Goal: Information Seeking & Learning: Find specific fact

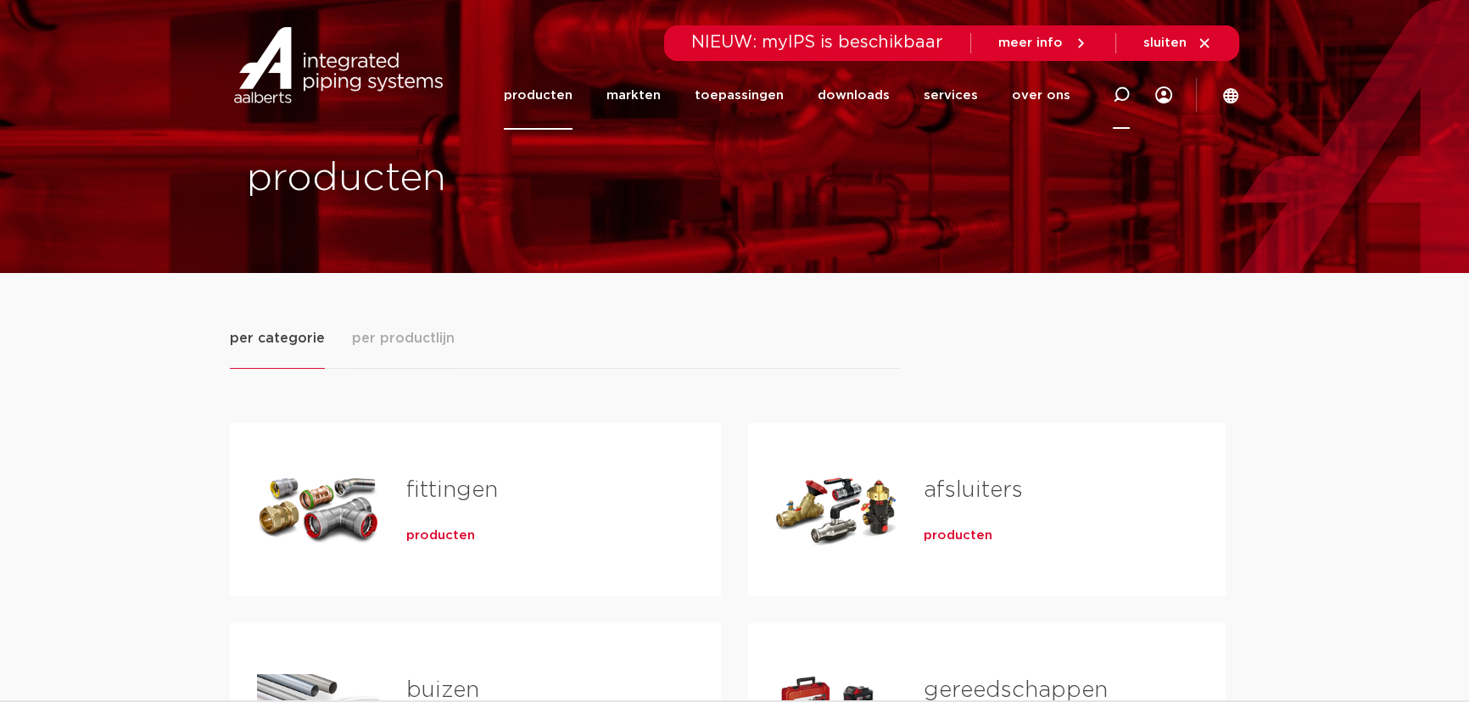
click at [1124, 81] on div at bounding box center [1121, 94] width 17 height 69
type input "P"
click button "Zoeken" at bounding box center [0, 0] width 0 height 0
type input "0"
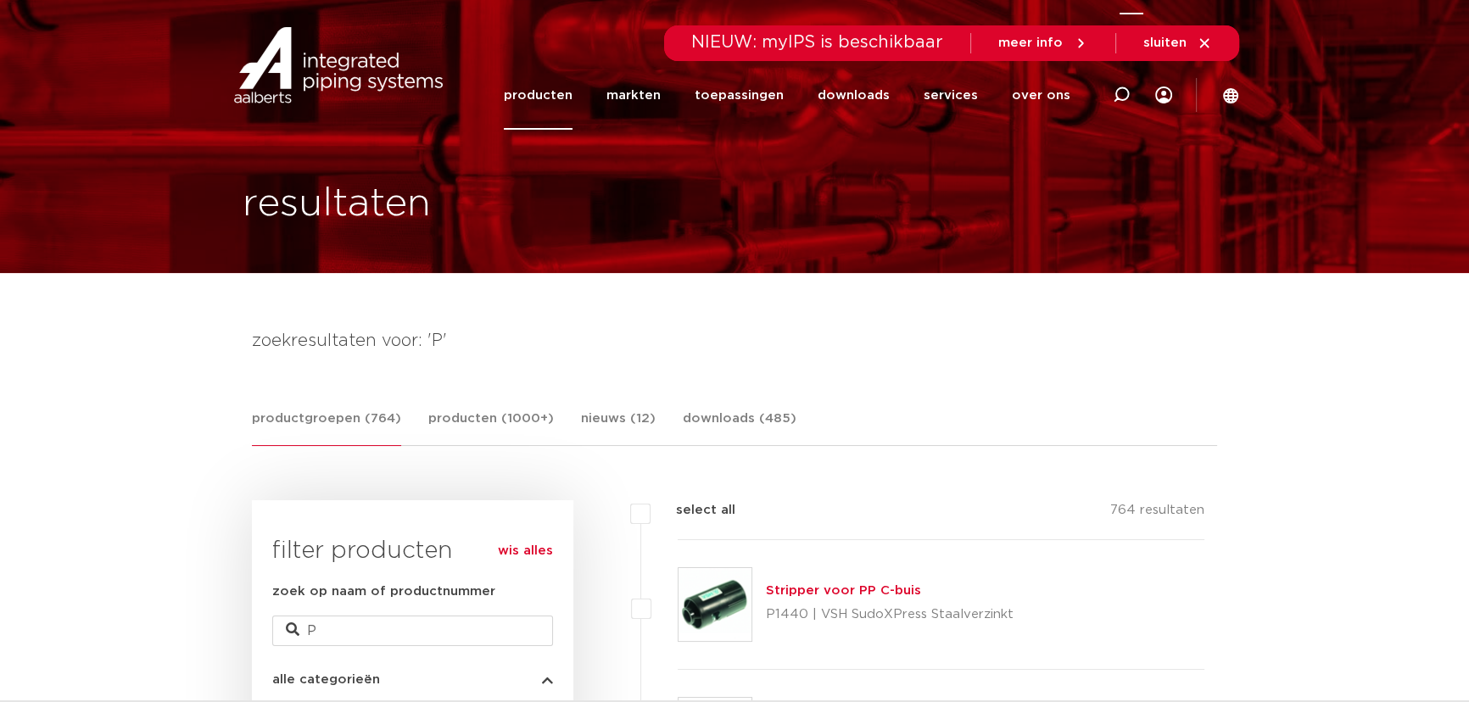
click at [1125, 100] on div at bounding box center [1121, 95] width 68 height 70
type input "028P"
click button "Zoeken" at bounding box center [0, 0] width 0 height 0
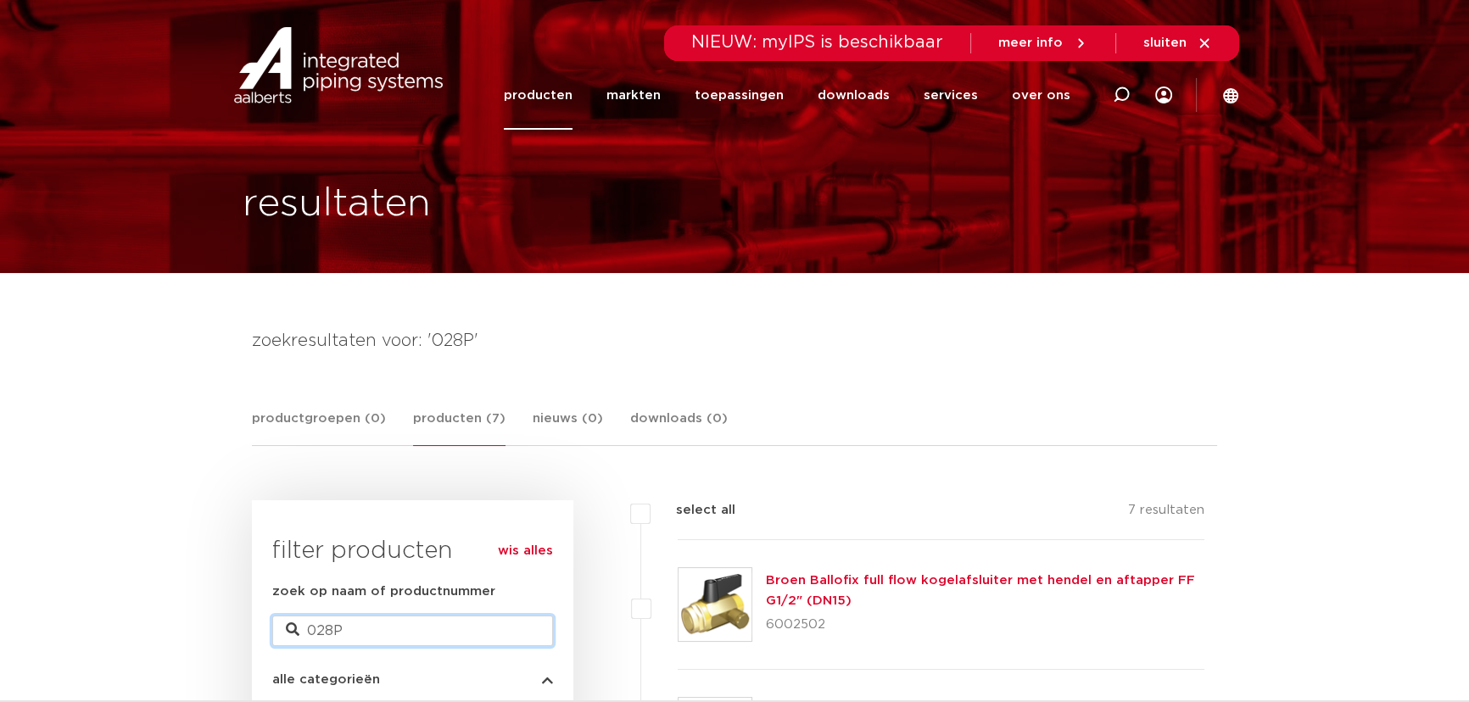
click at [400, 635] on input "028P" at bounding box center [412, 631] width 281 height 31
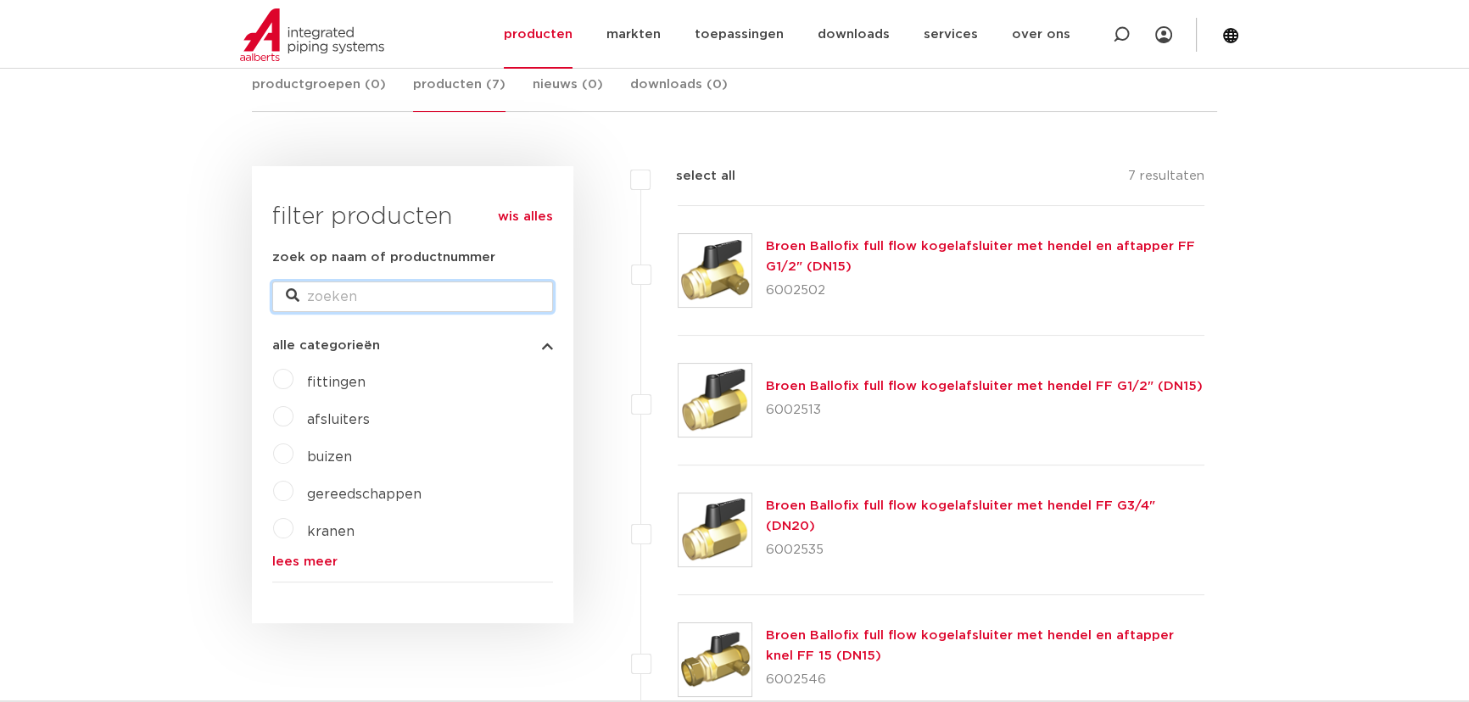
scroll to position [385, 0]
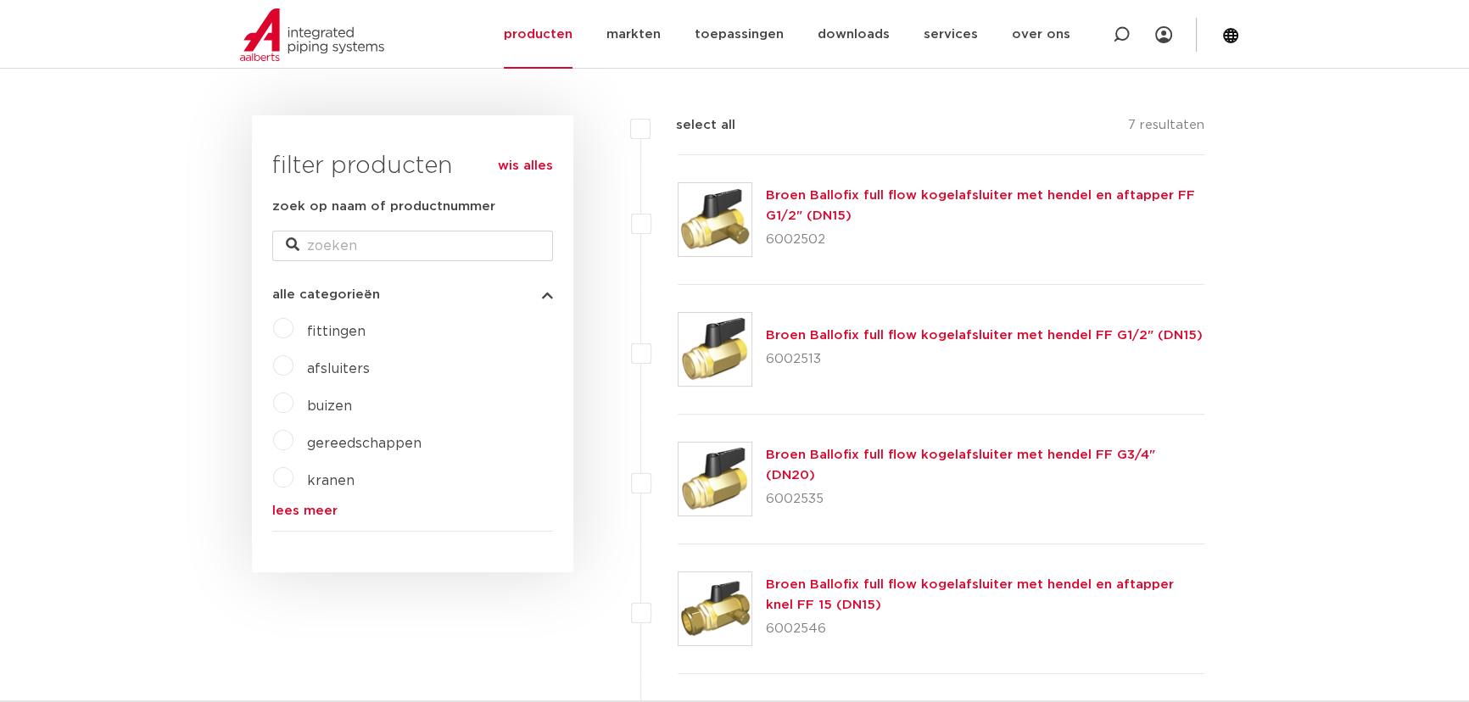
click at [527, 167] on link "wis alles" at bounding box center [525, 166] width 55 height 20
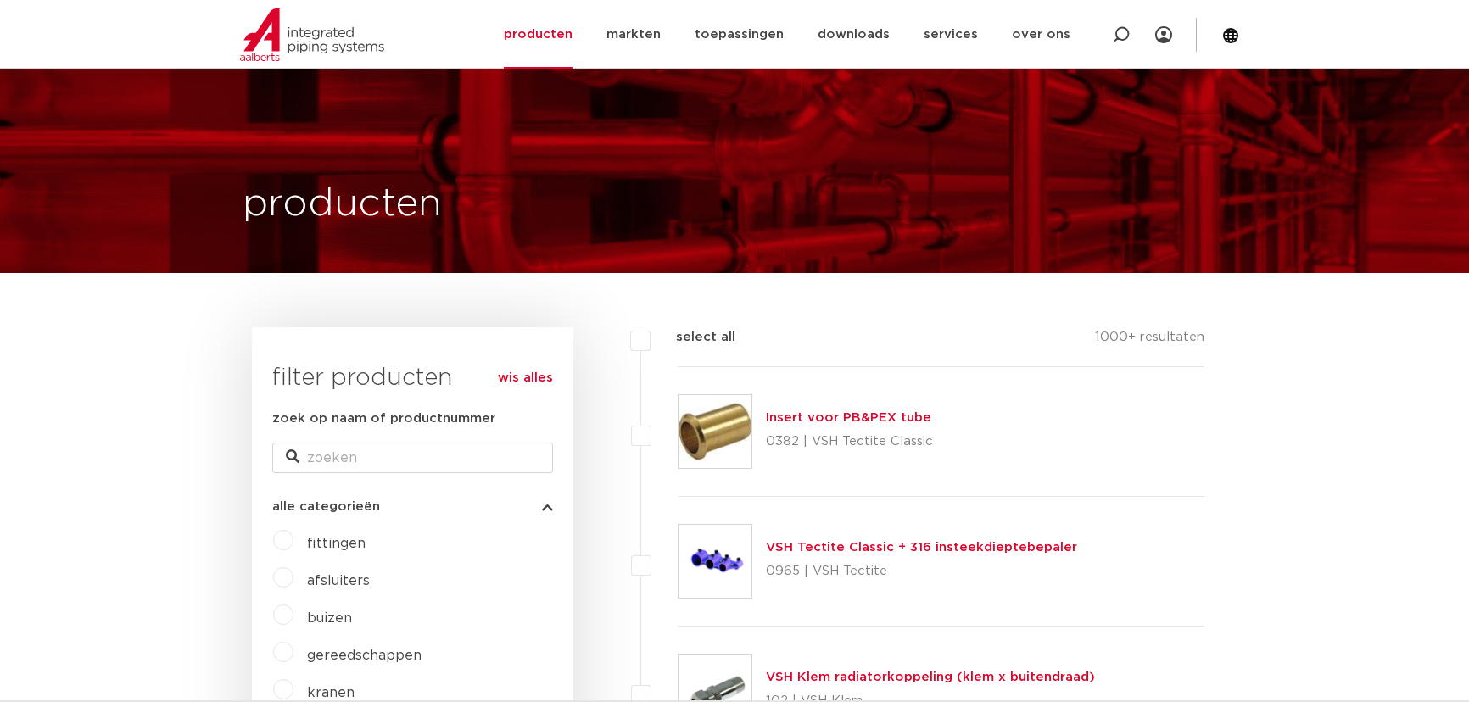
scroll to position [449, 0]
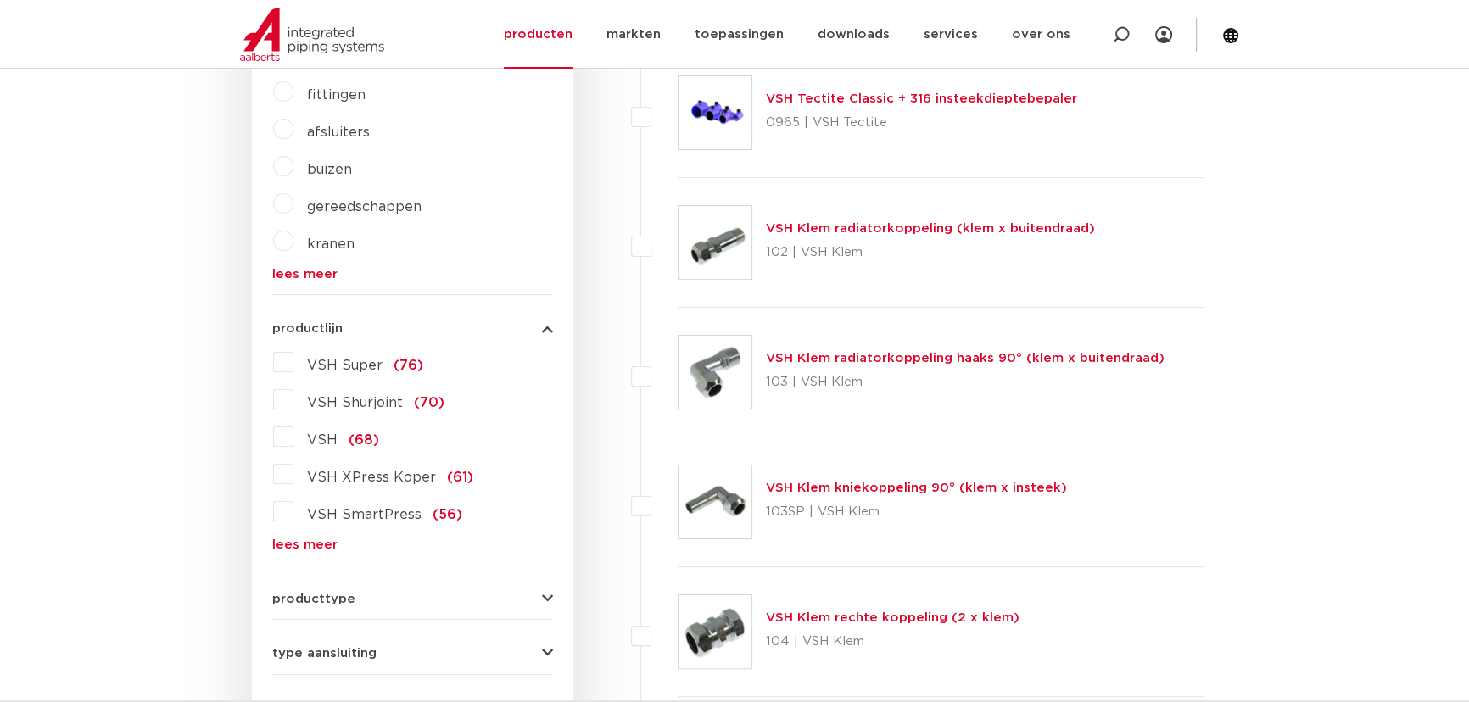
click at [311, 545] on link "lees meer" at bounding box center [412, 545] width 281 height 13
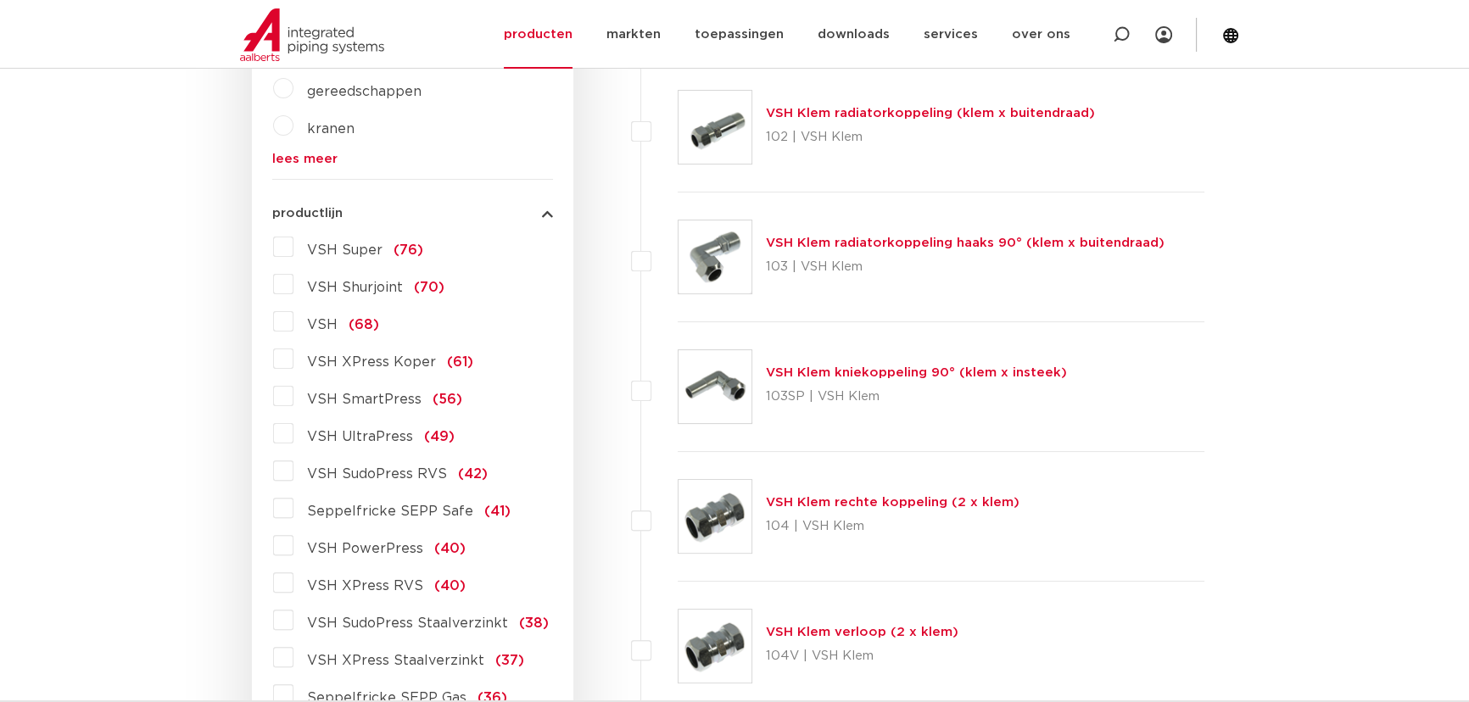
scroll to position [602, 0]
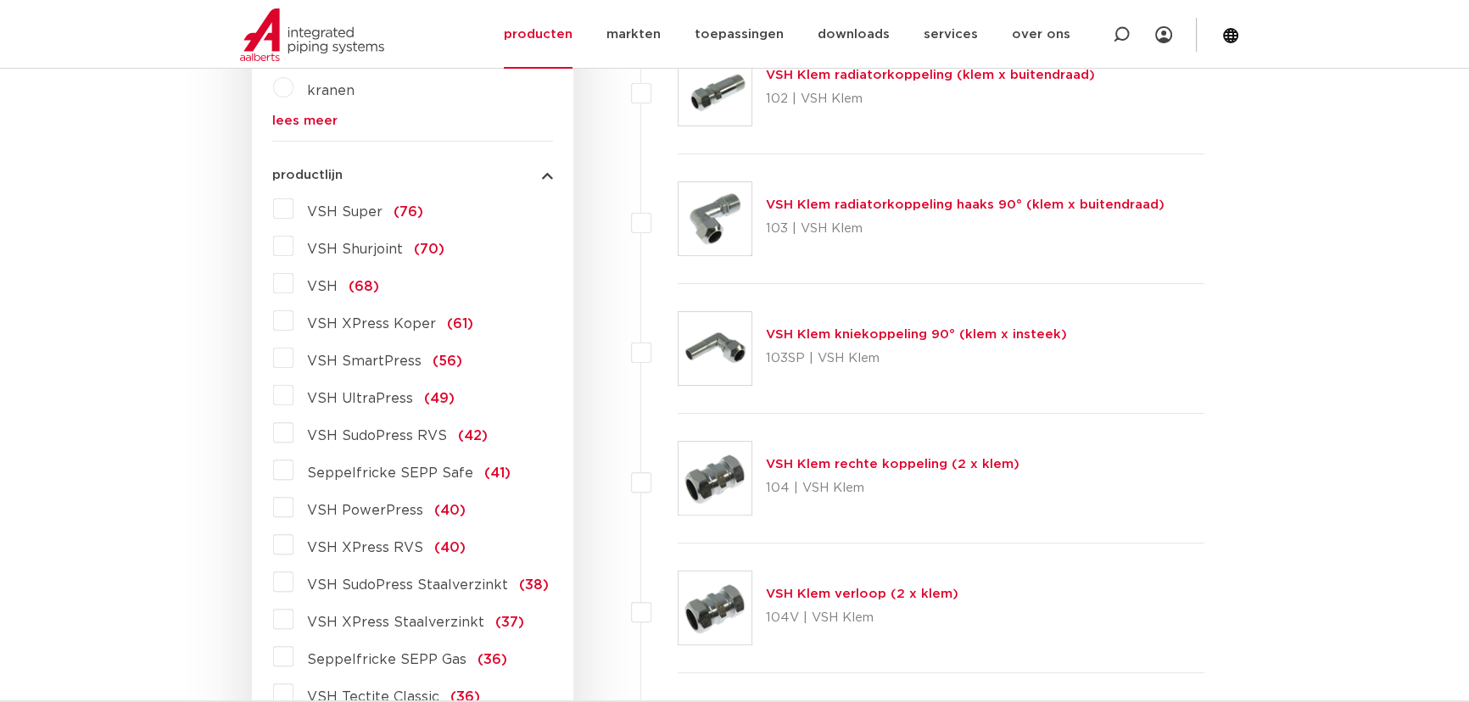
click at [293, 612] on label "VSH XPress Staalverzinkt (37)" at bounding box center [408, 619] width 231 height 27
click at [0, 0] on input "VSH XPress Staalverzinkt (37)" at bounding box center [0, 0] width 0 height 0
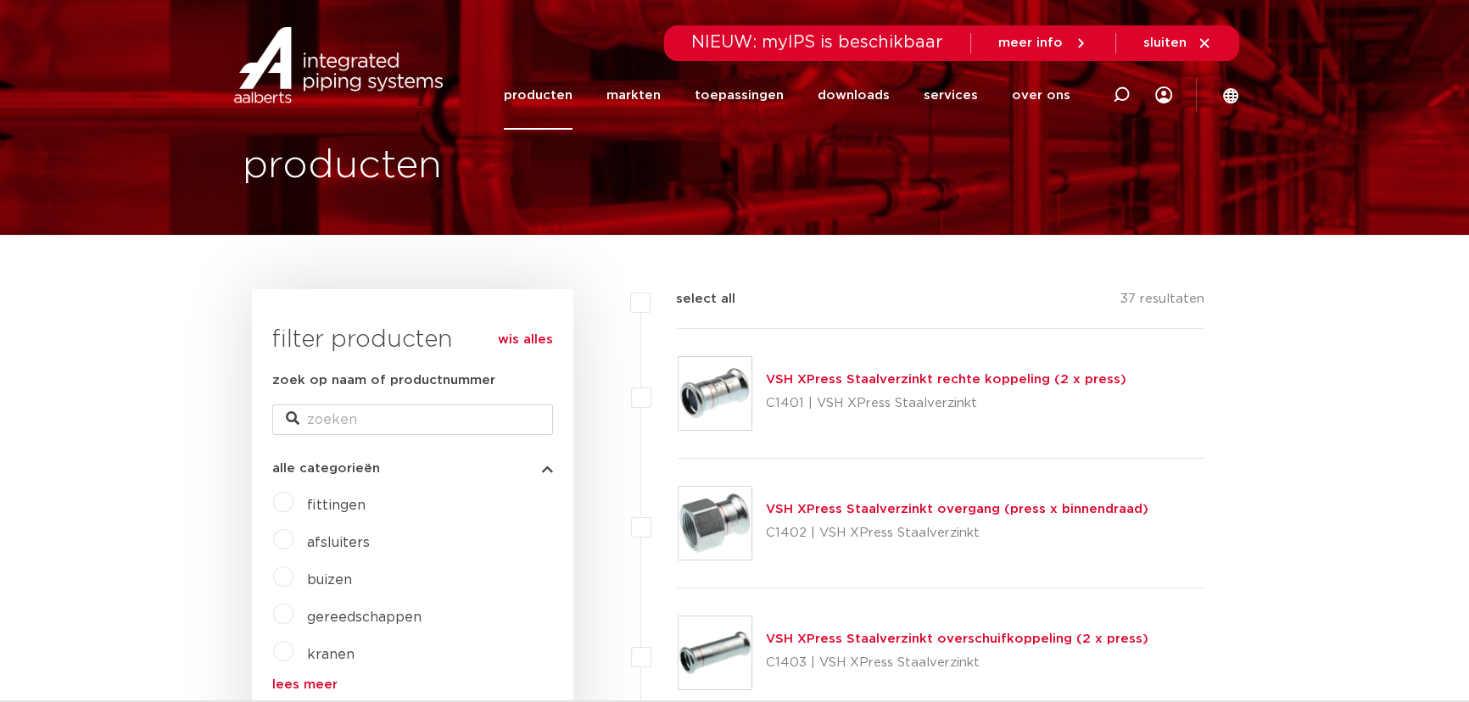
scroll to position [76, 0]
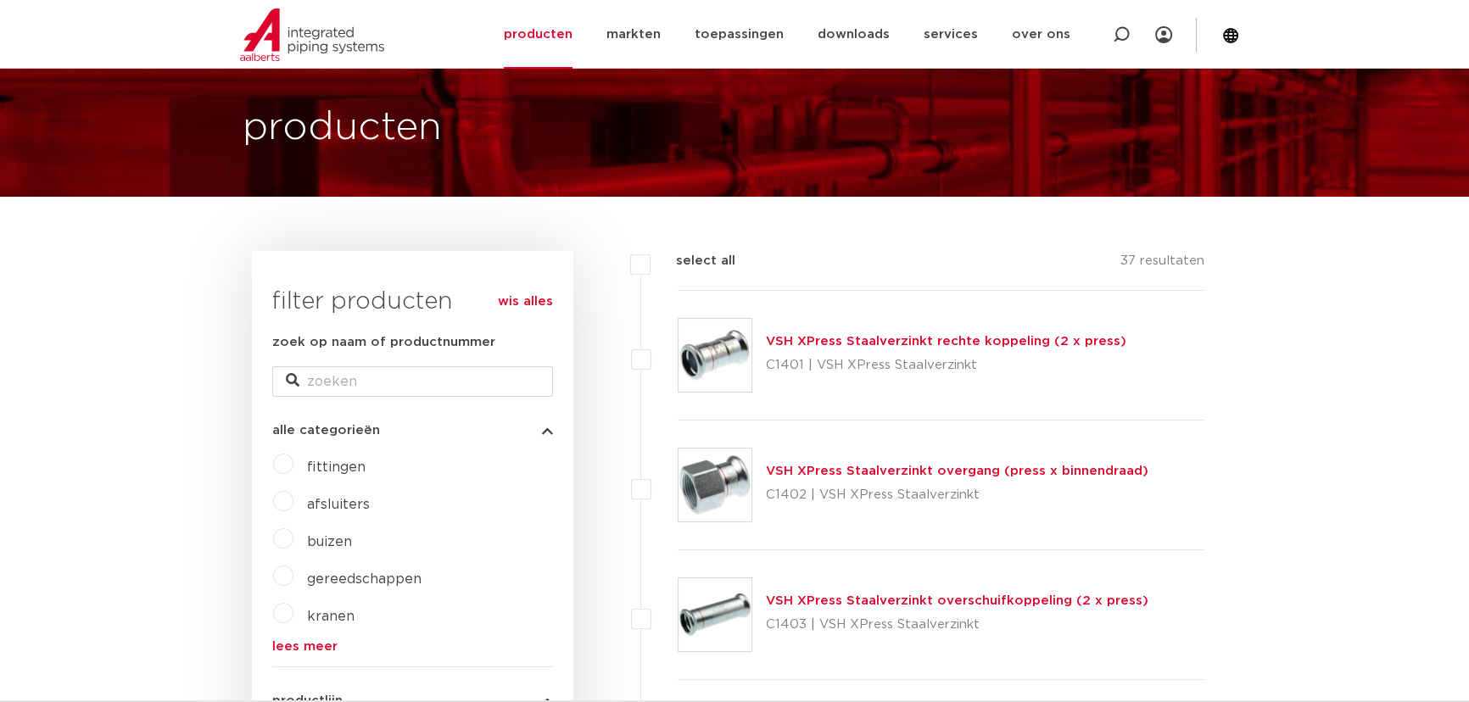
click at [977, 468] on link "VSH XPress Staalverzinkt overgang (press x binnendraad)" at bounding box center [957, 471] width 383 height 13
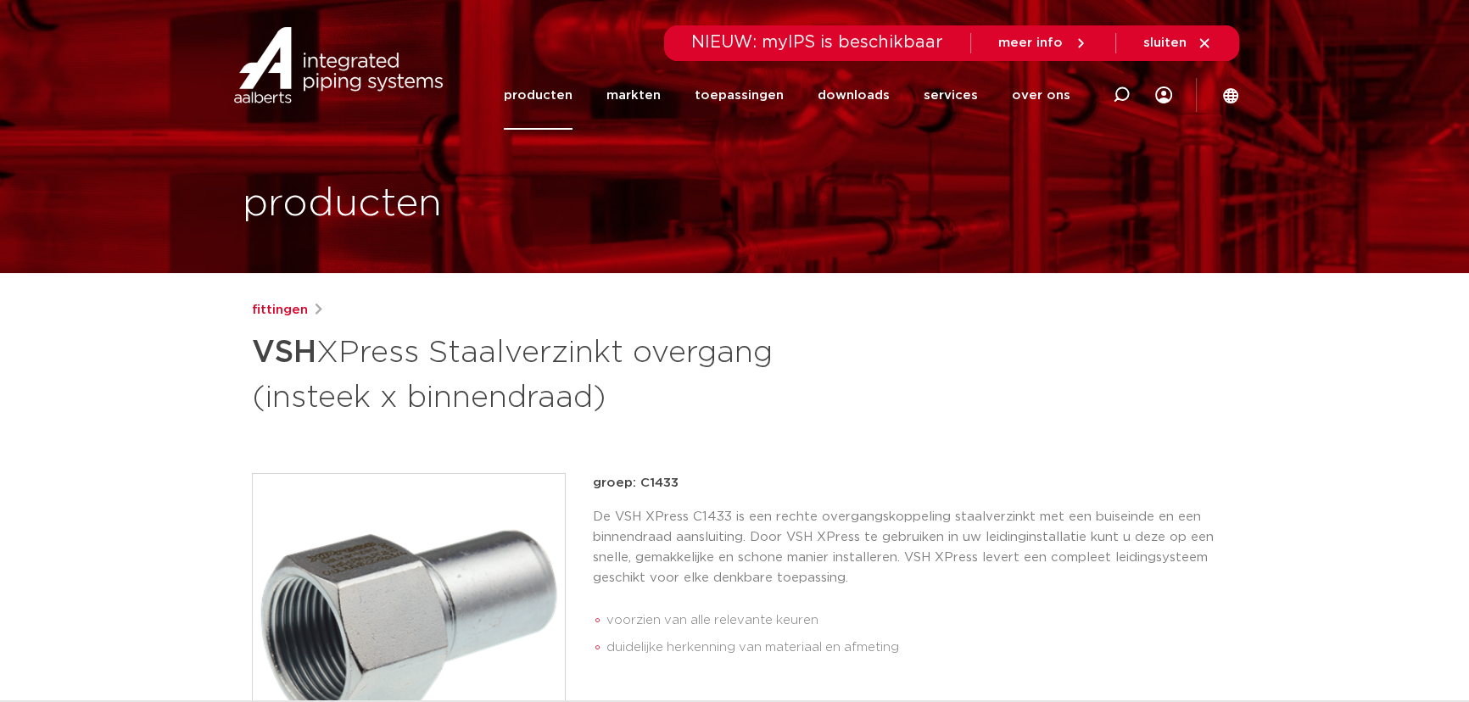
click at [570, 108] on link "producten" at bounding box center [538, 95] width 69 height 69
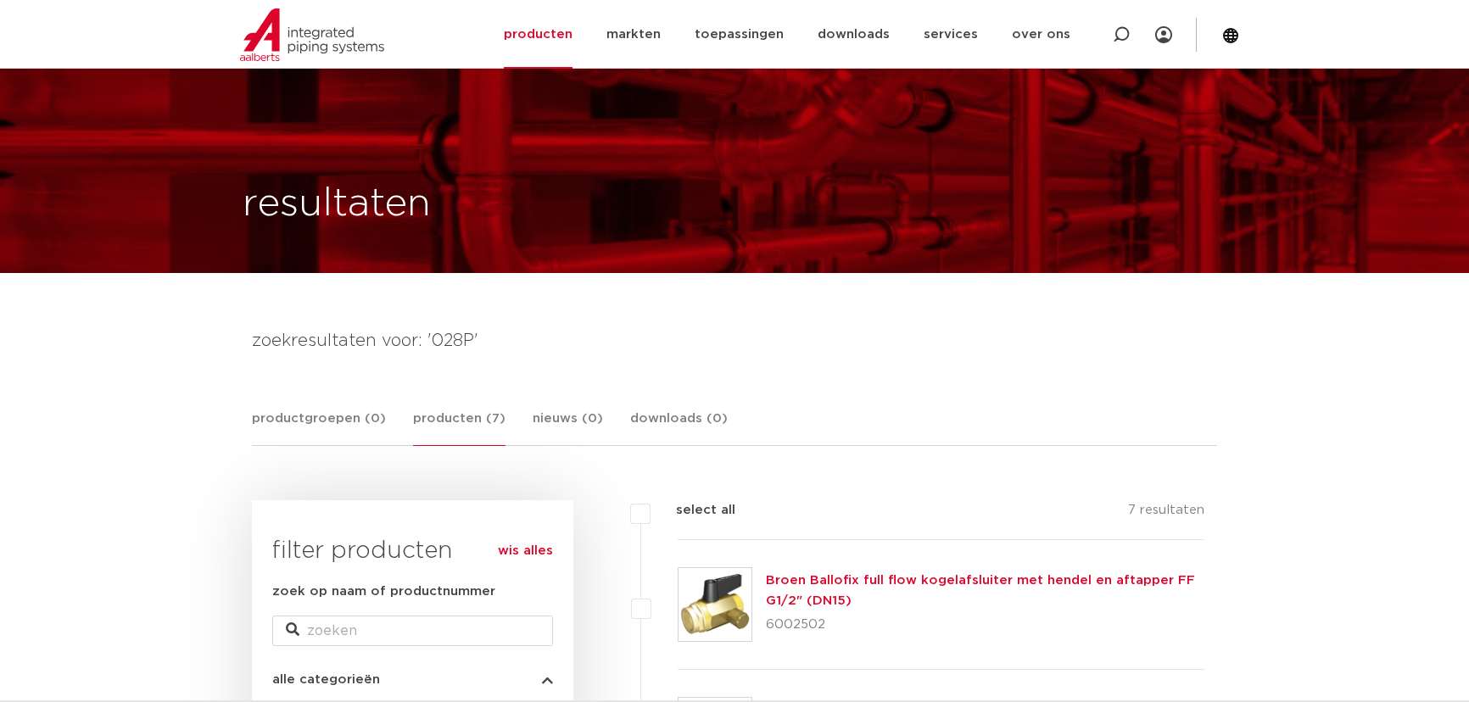
scroll to position [76, 0]
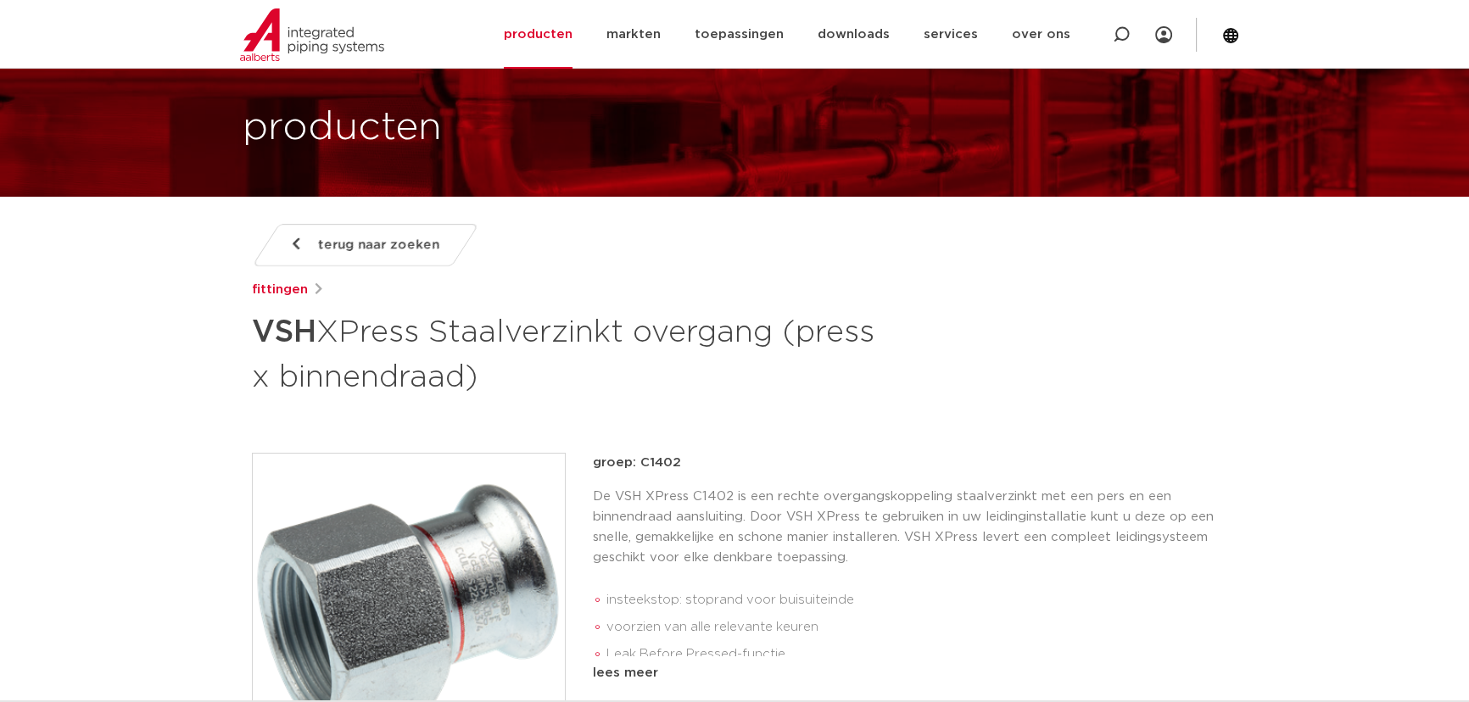
click at [327, 239] on span "terug naar zoeken" at bounding box center [378, 245] width 121 height 27
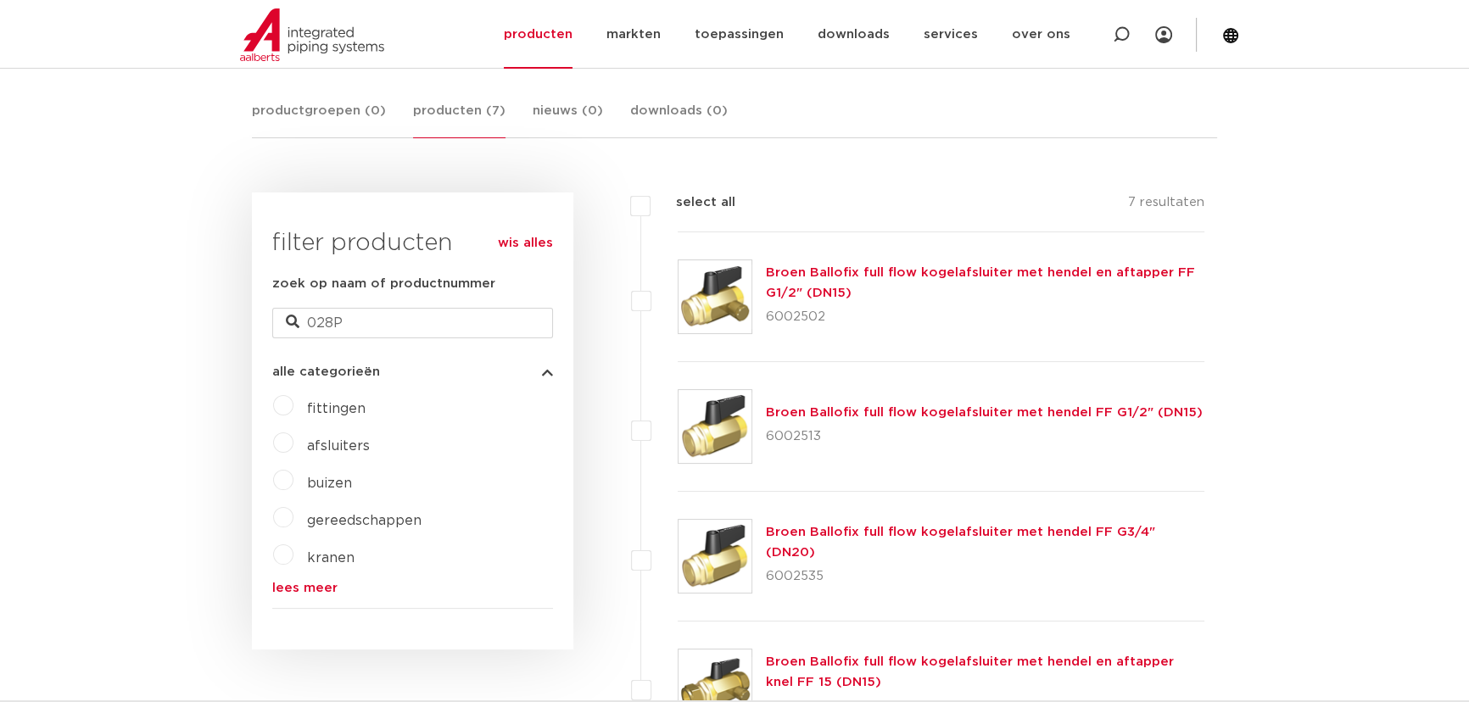
click at [530, 247] on link "wis alles" at bounding box center [525, 243] width 55 height 20
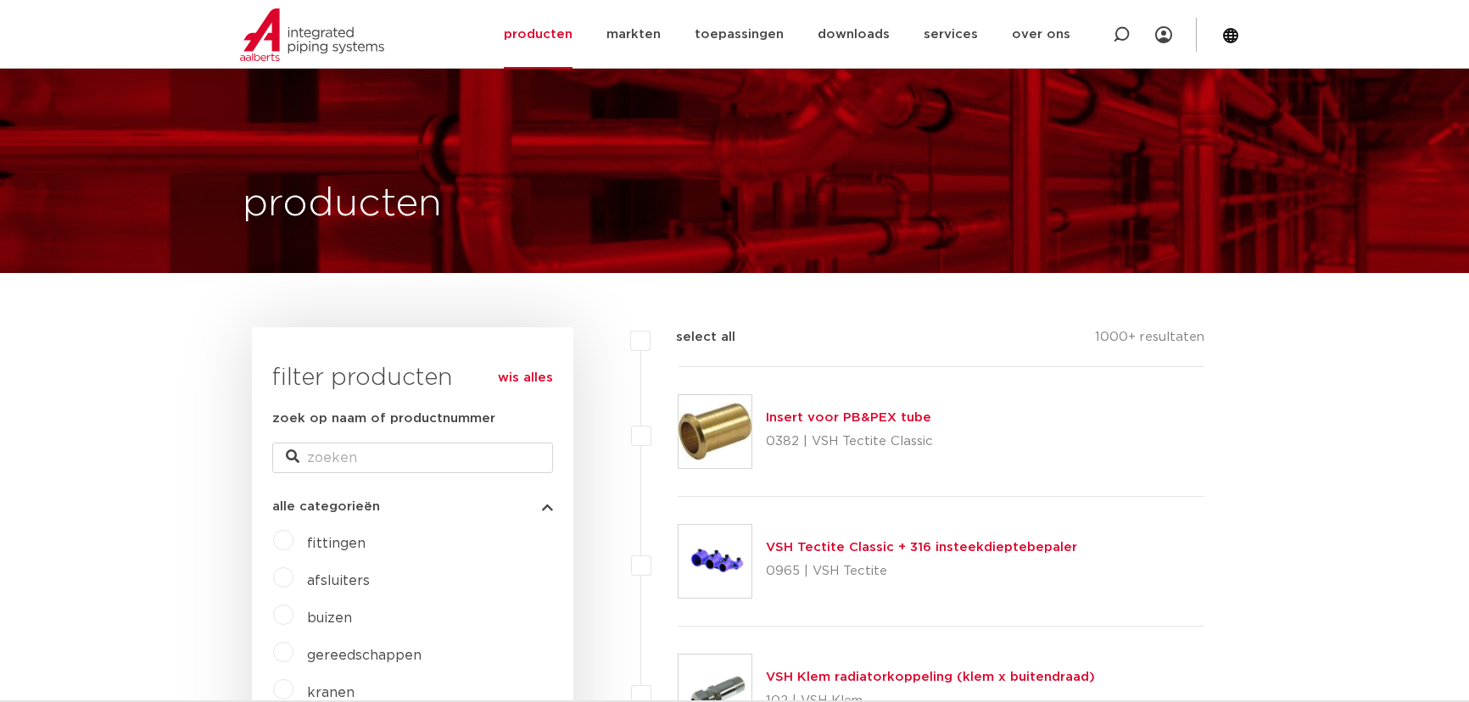
scroll to position [484, 0]
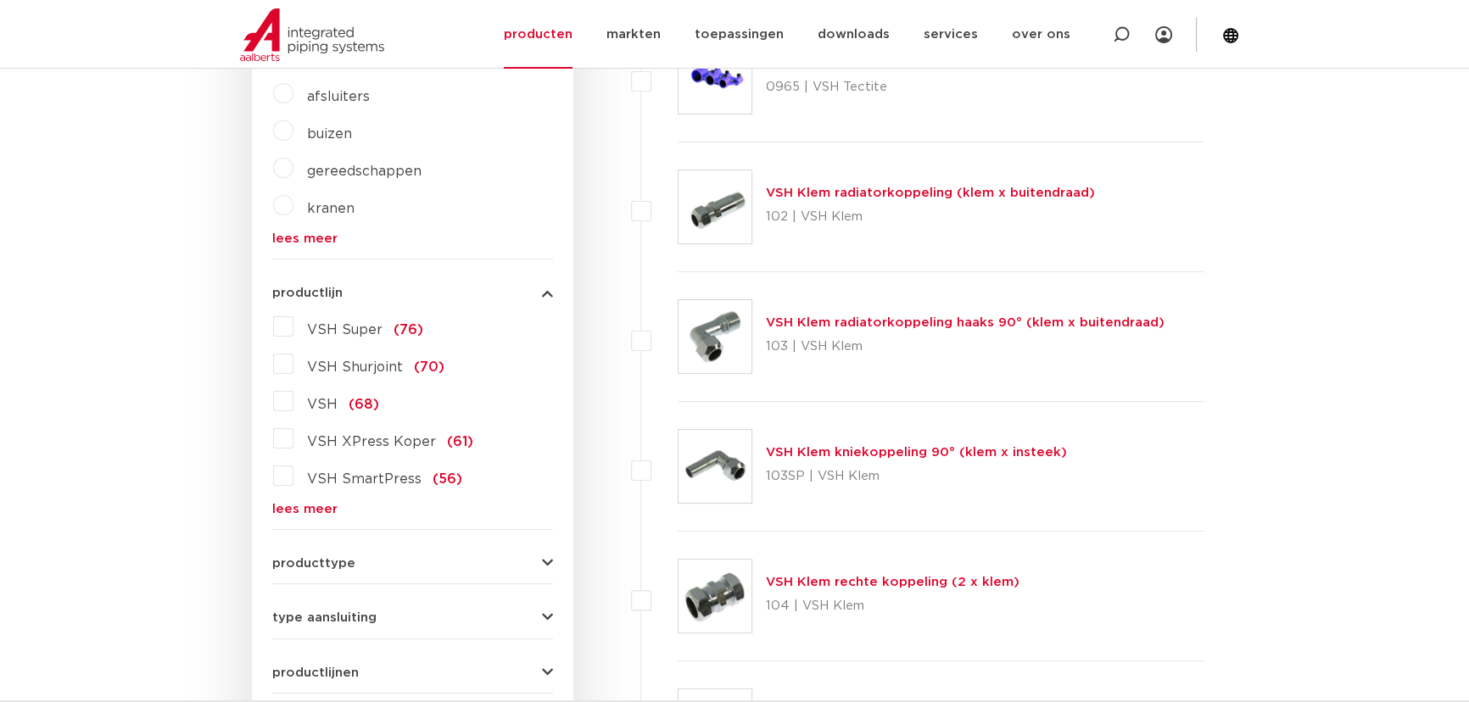
click at [324, 500] on div "VSH Super (76) VSH Shurjoint (70) VSH (68) VSH XPress Koper (61) VSH SmartPress…" at bounding box center [412, 414] width 281 height 203
click at [321, 509] on link "lees meer" at bounding box center [412, 509] width 281 height 13
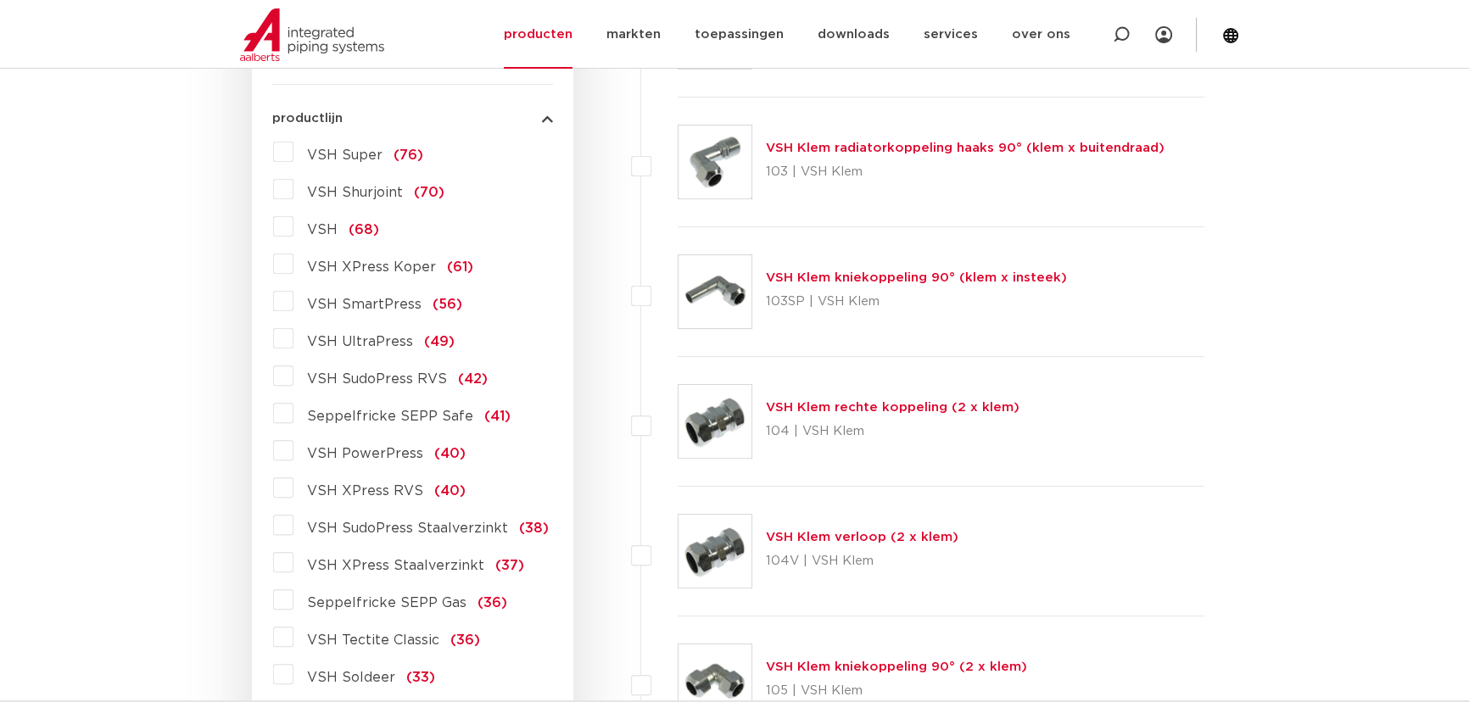
scroll to position [716, 0]
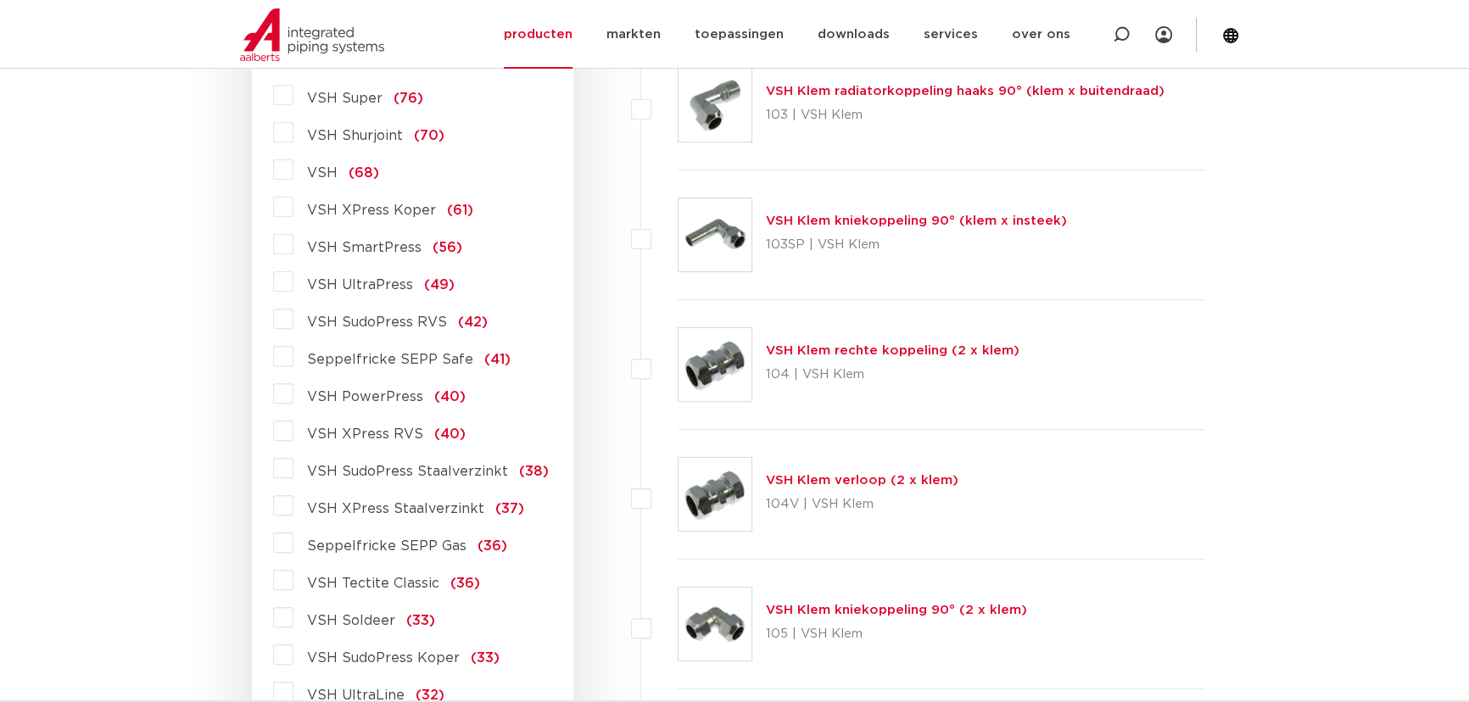
click at [293, 500] on label "VSH XPress Staalverzinkt (37)" at bounding box center [408, 505] width 231 height 27
click at [0, 0] on input "VSH XPress Staalverzinkt (37)" at bounding box center [0, 0] width 0 height 0
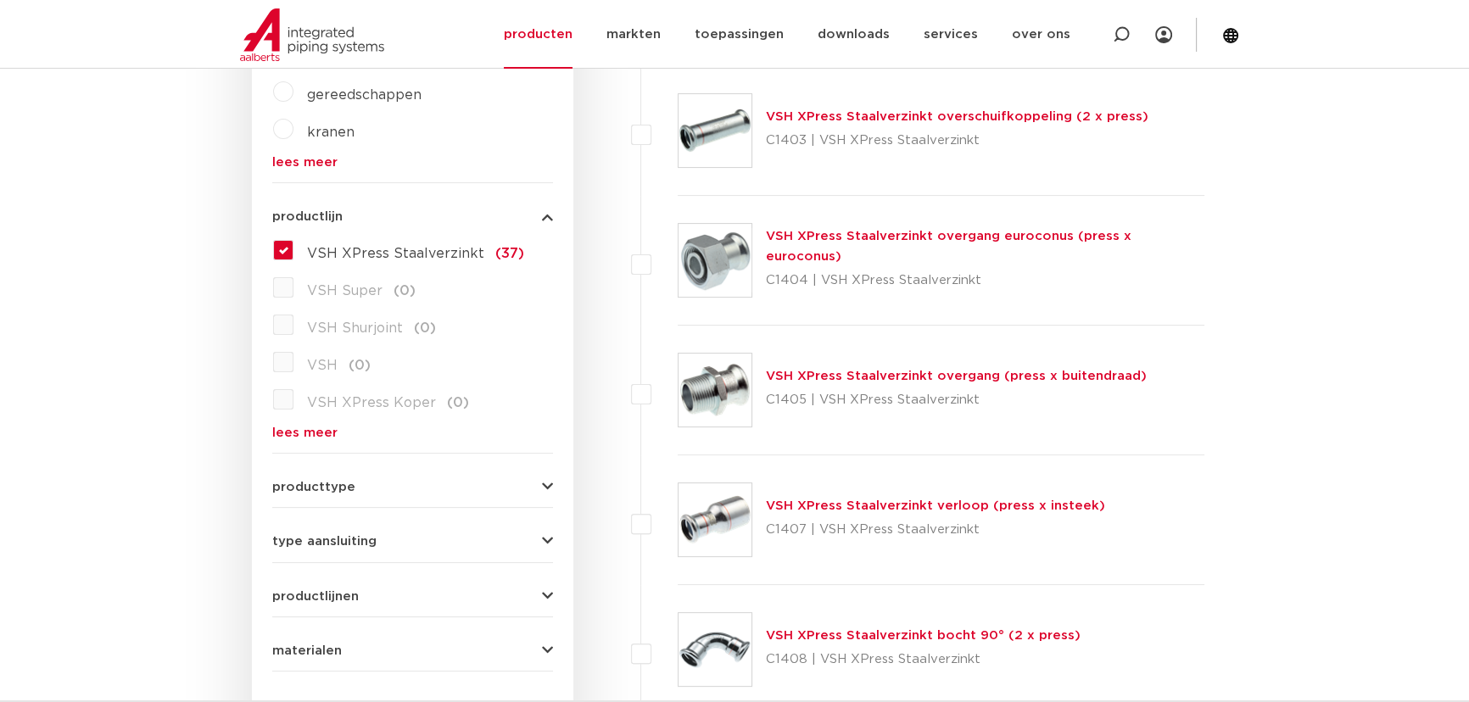
click at [903, 377] on link "VSH XPress Staalverzinkt overgang (press x buitendraad)" at bounding box center [956, 376] width 381 height 13
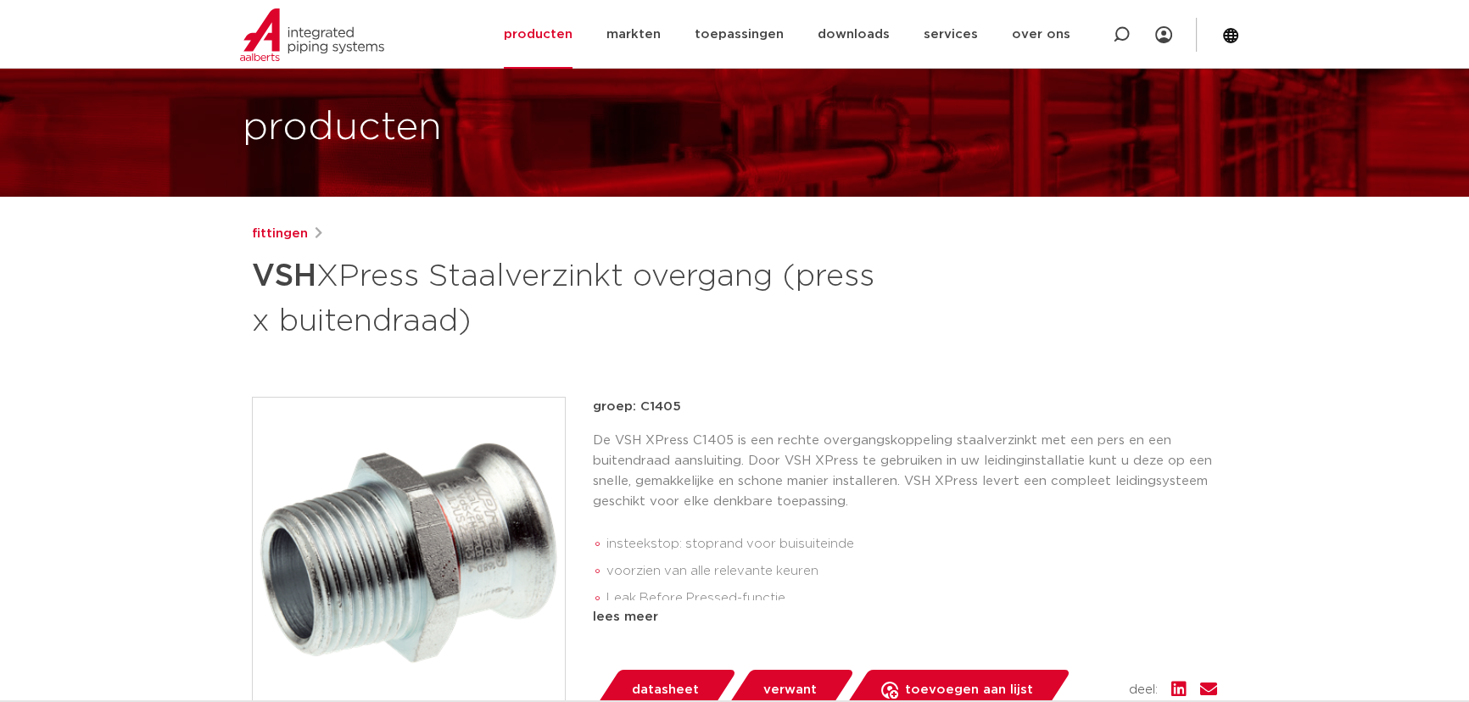
scroll to position [154, 0]
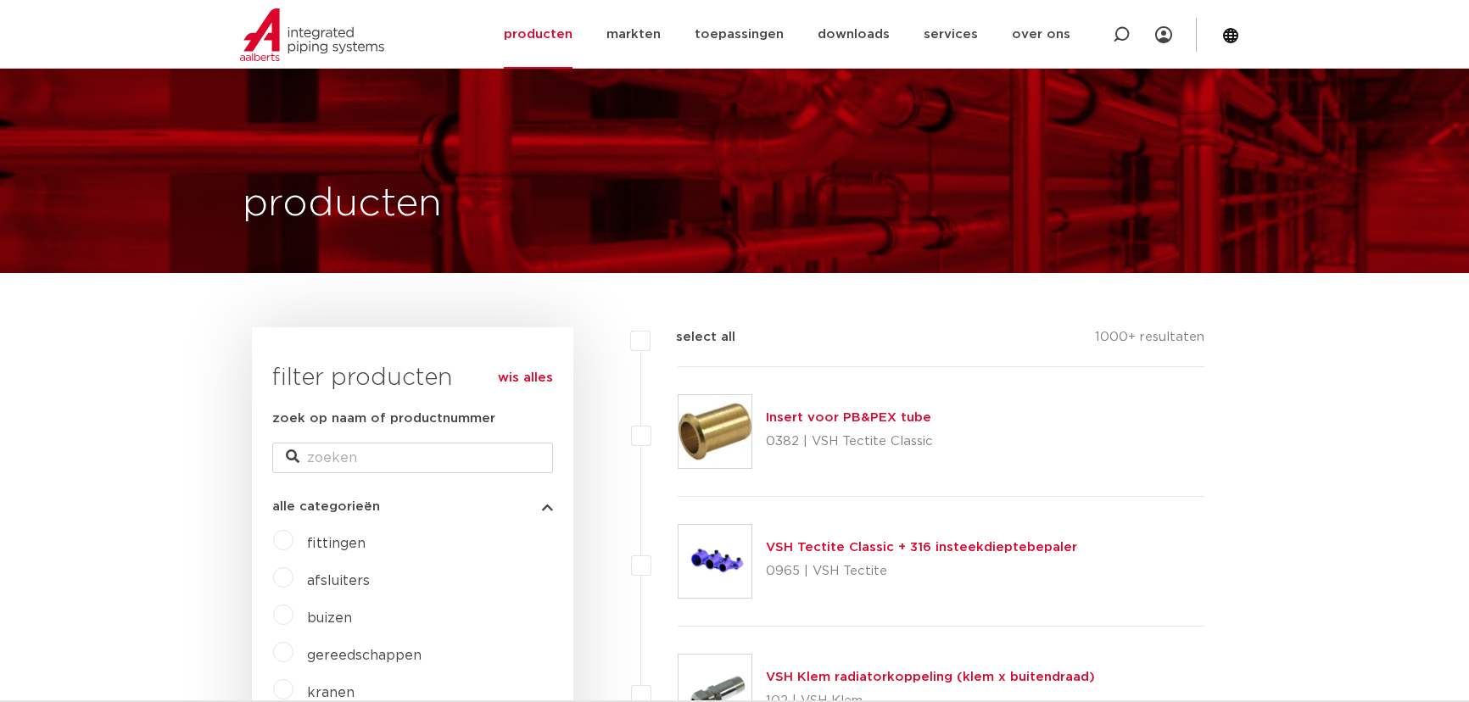
scroll to position [560, 0]
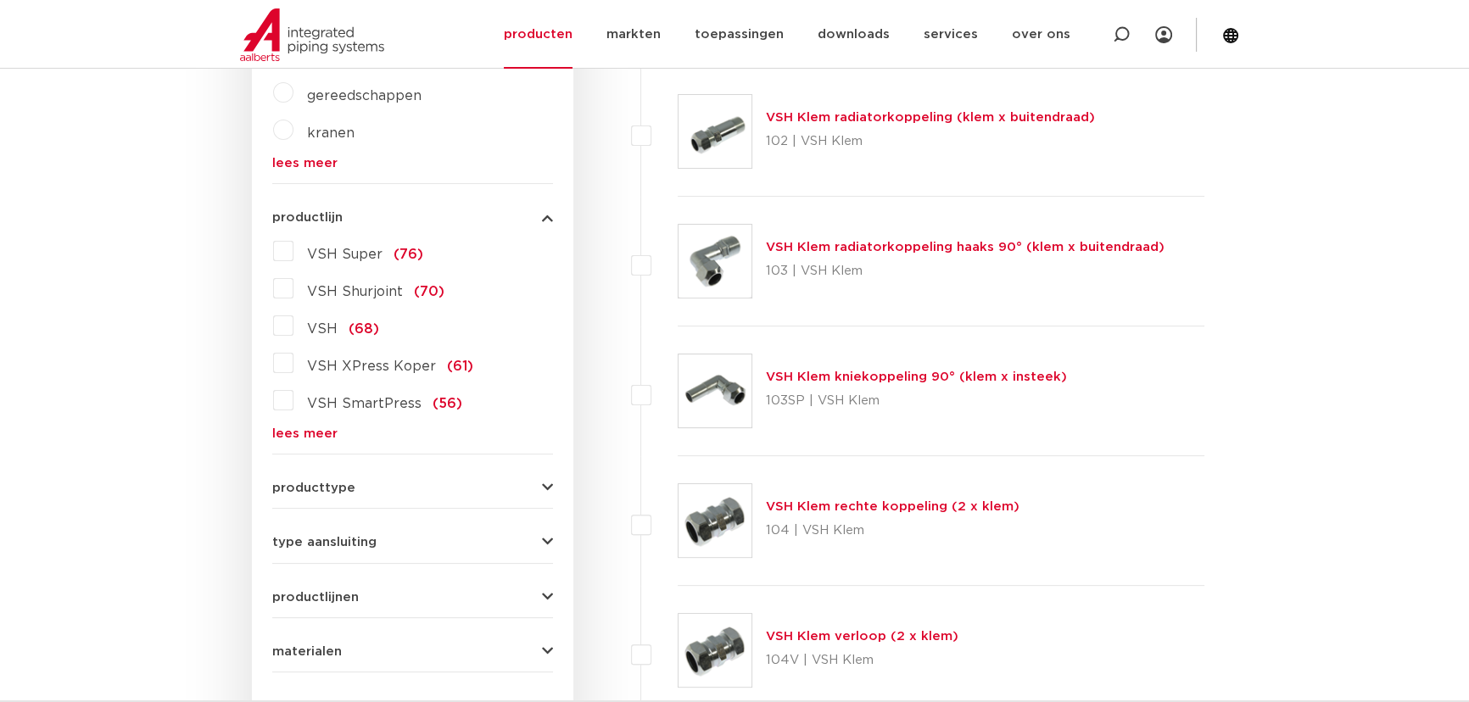
click at [321, 438] on link "lees meer" at bounding box center [412, 434] width 281 height 13
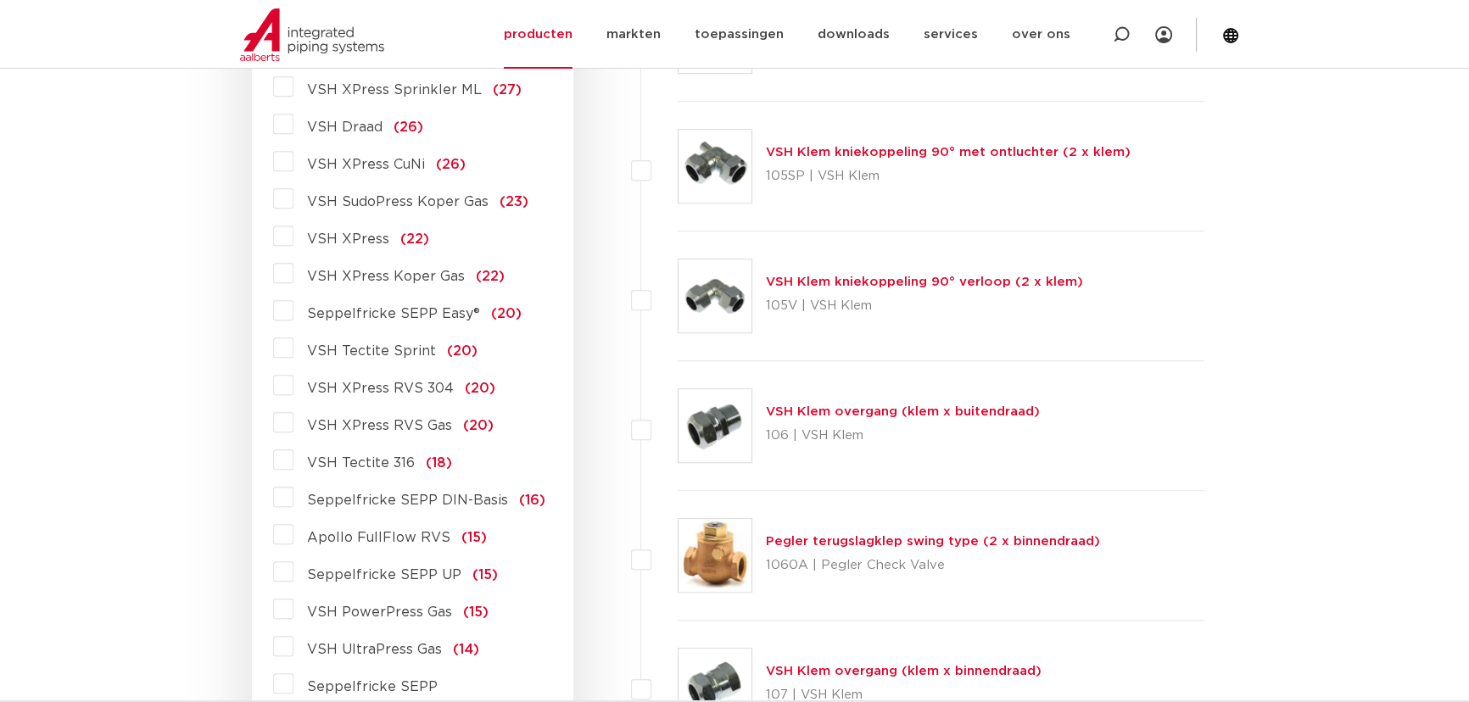
scroll to position [1408, 0]
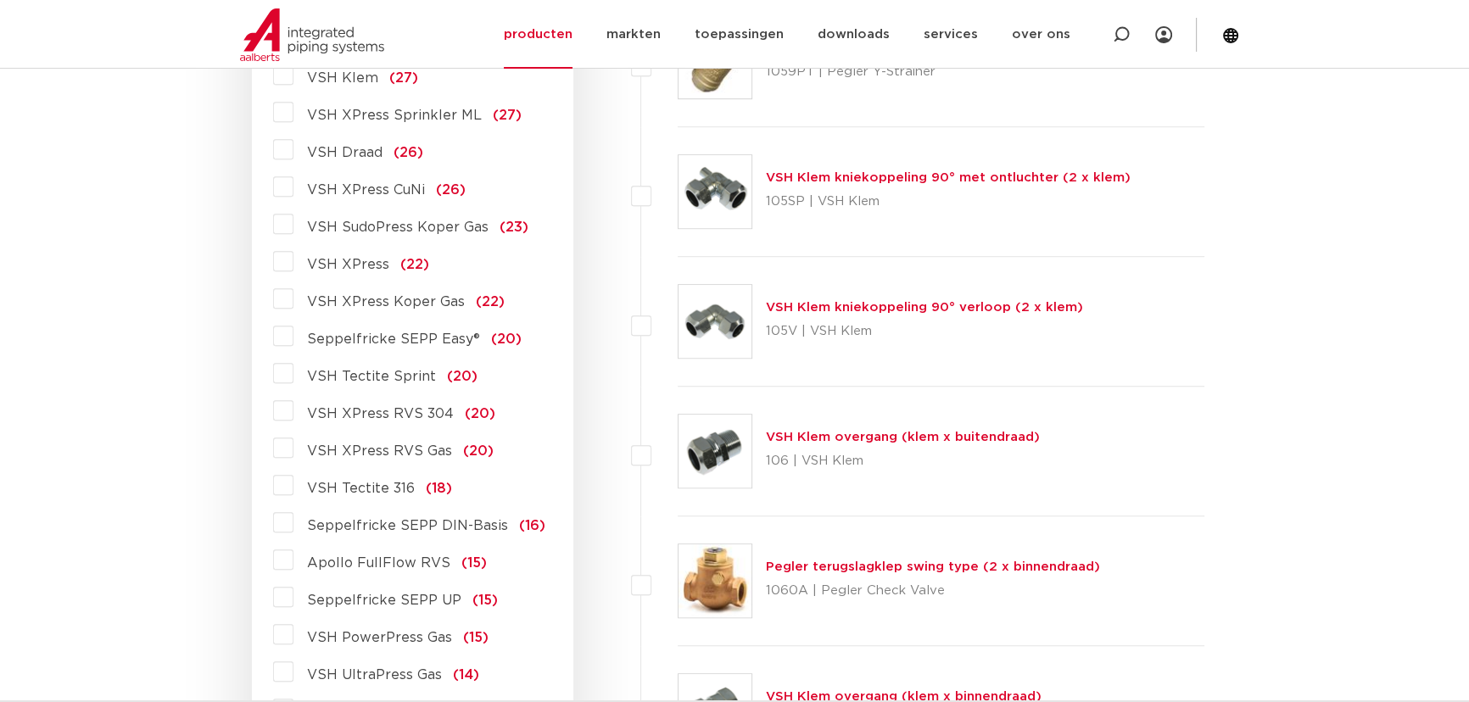
click at [349, 158] on span "VSH Draad" at bounding box center [344, 153] width 75 height 14
click at [0, 0] on input "VSH Draad (26)" at bounding box center [0, 0] width 0 height 0
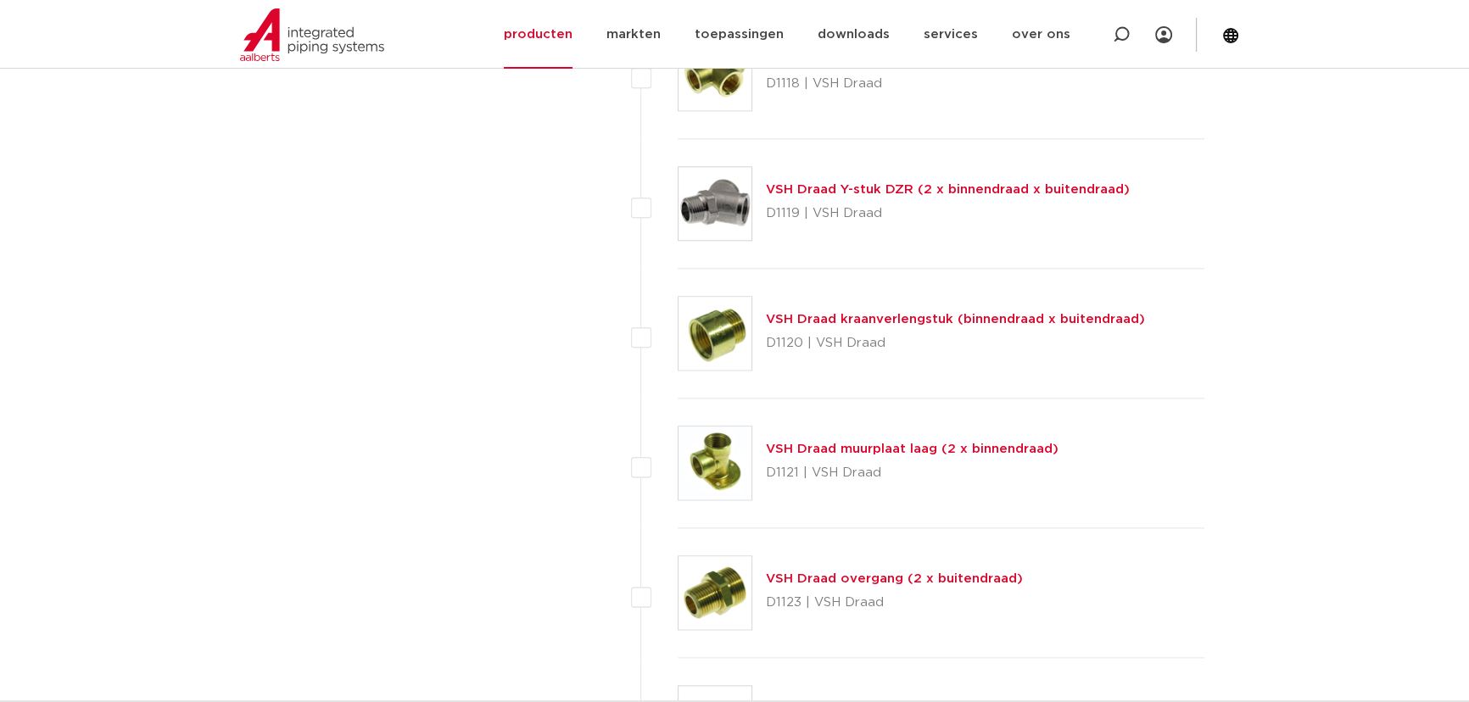
scroll to position [2873, 0]
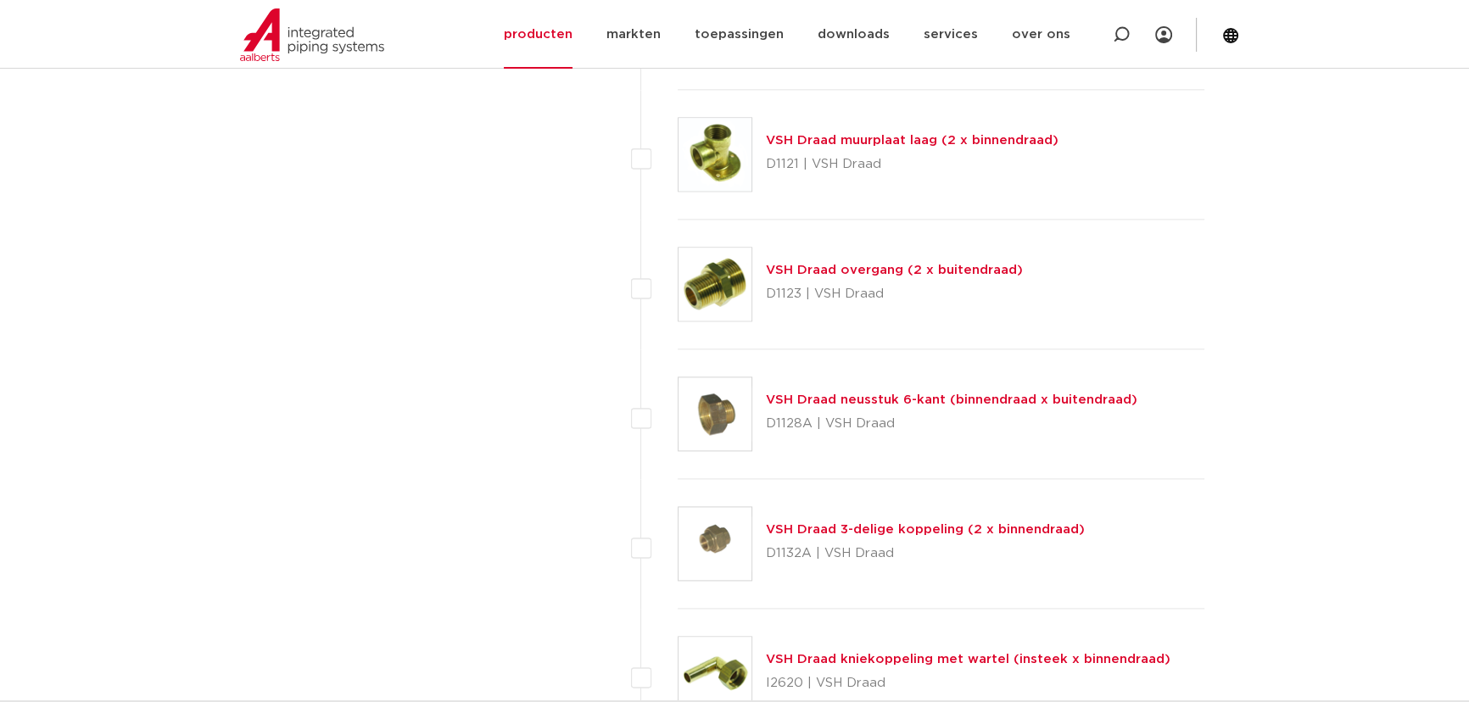
click at [933, 269] on link "VSH Draad overgang (2 x buitendraad)" at bounding box center [894, 270] width 257 height 13
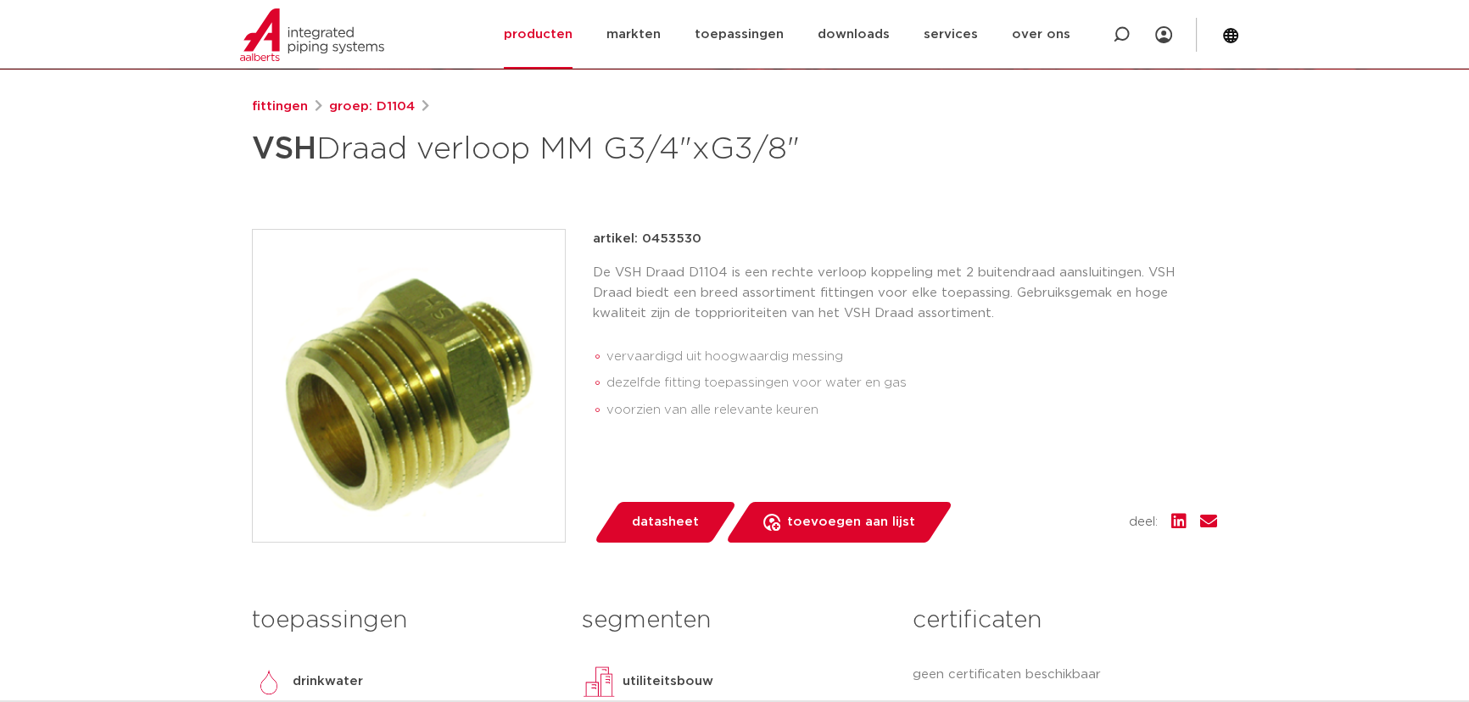
scroll to position [231, 0]
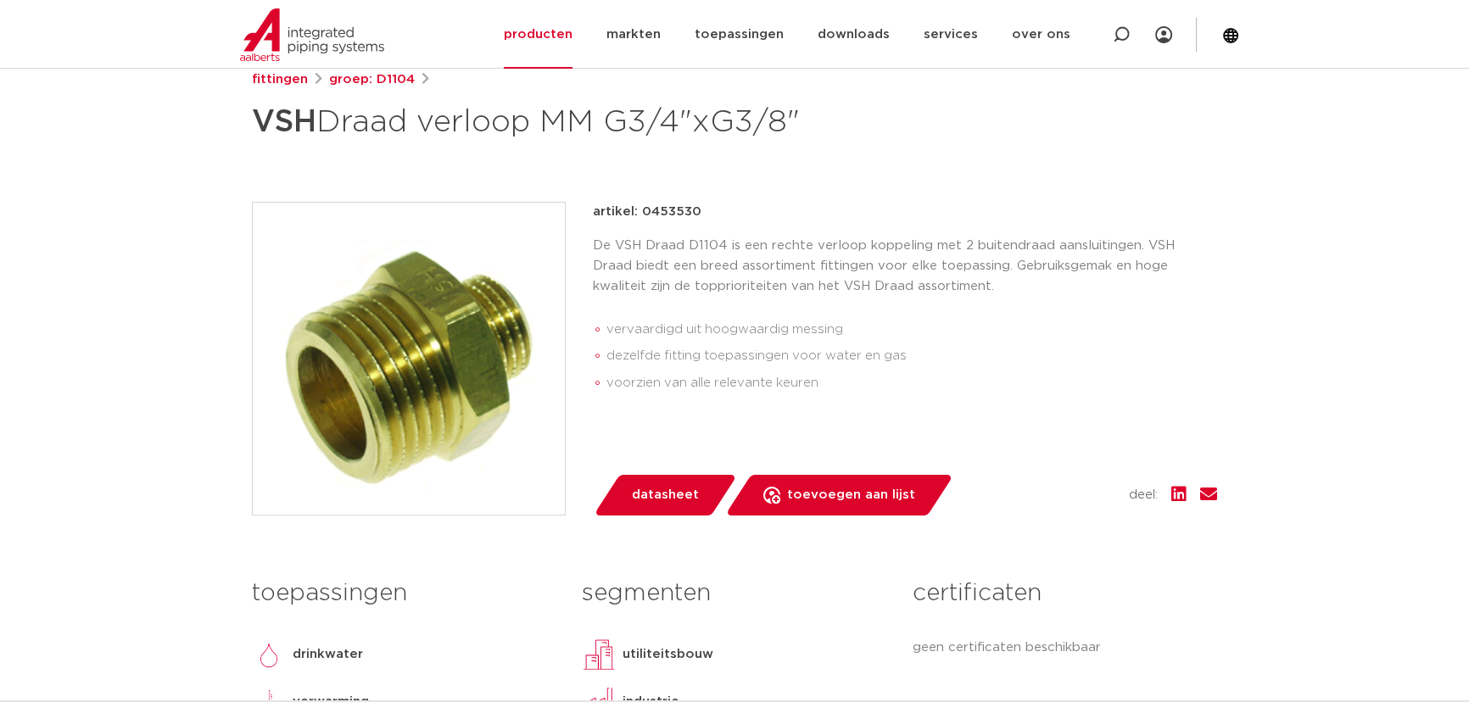
drag, startPoint x: 735, startPoint y: 237, endPoint x: 737, endPoint y: 257, distance: 20.4
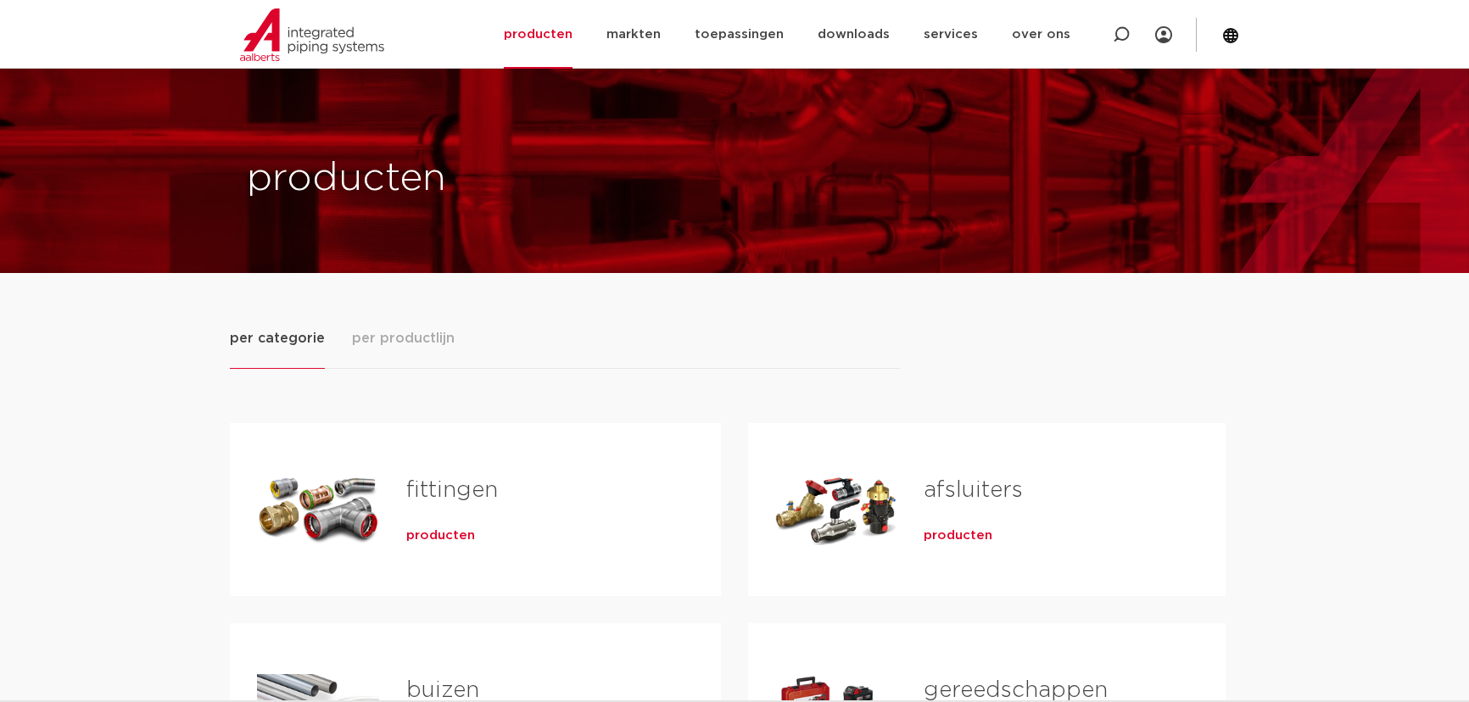
scroll to position [231, 0]
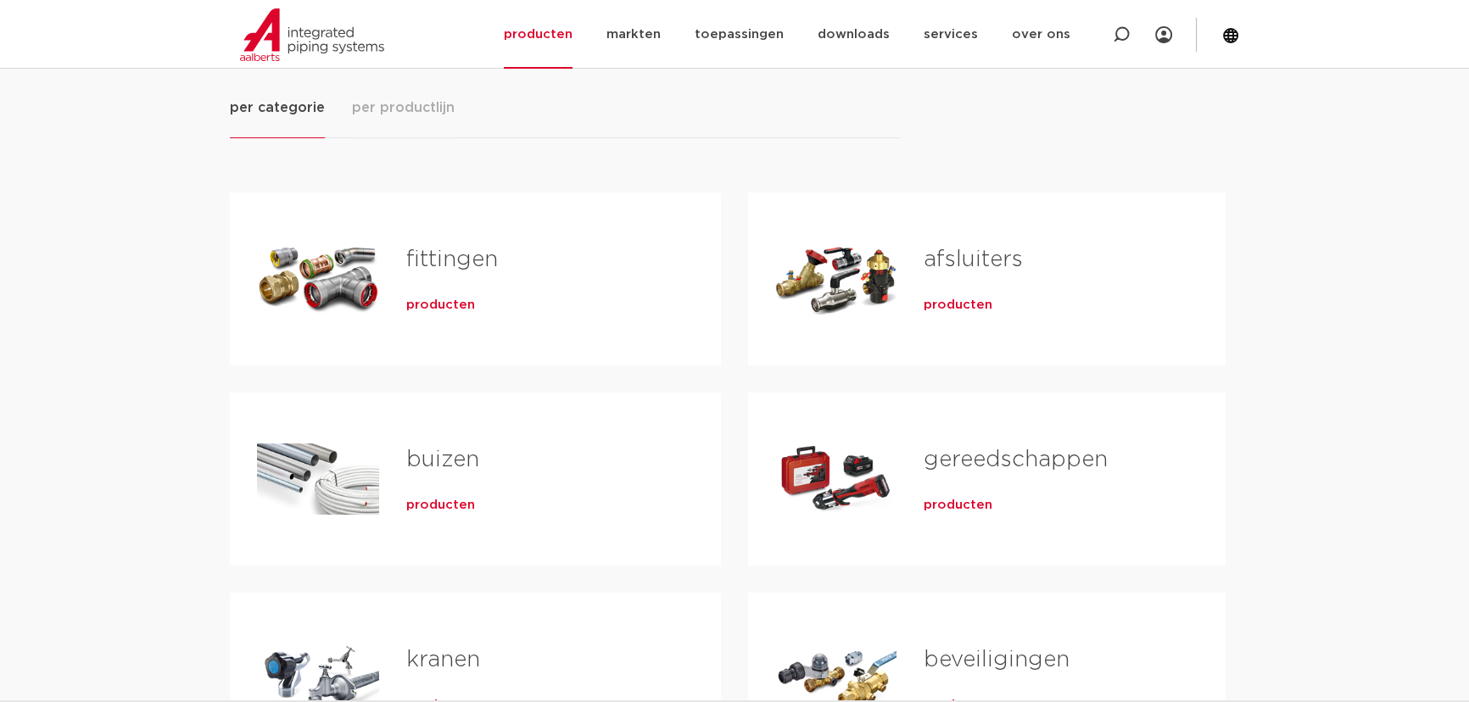
click at [439, 310] on span "producten" at bounding box center [440, 305] width 69 height 17
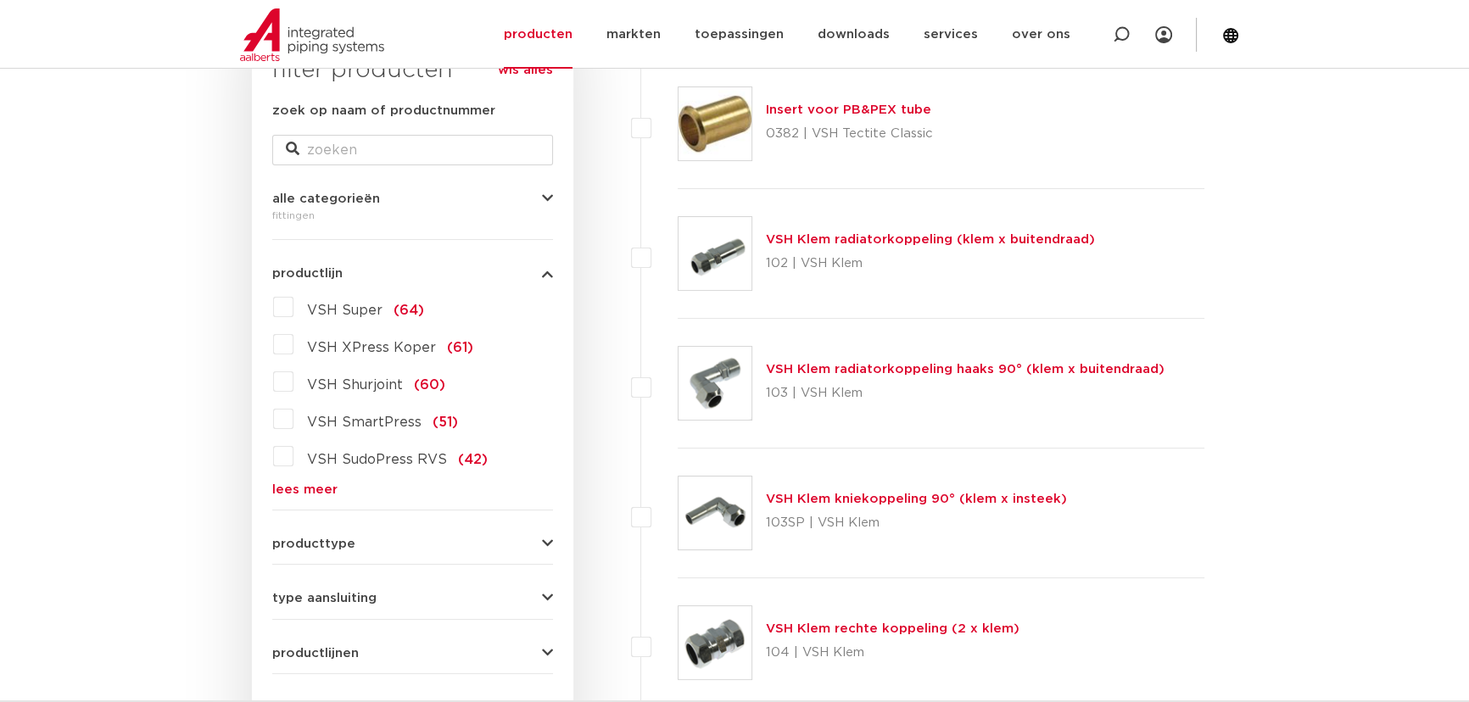
click at [322, 488] on link "lees meer" at bounding box center [412, 489] width 281 height 13
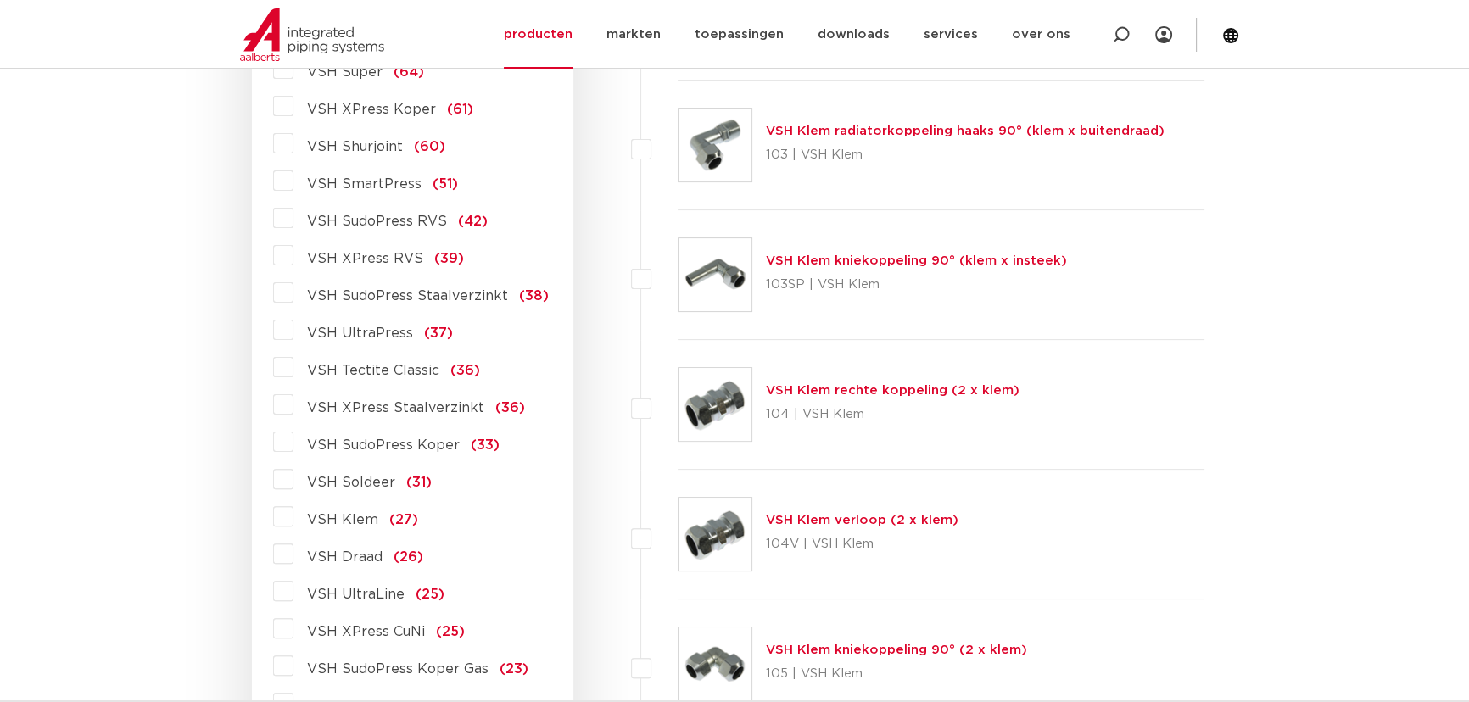
scroll to position [617, 0]
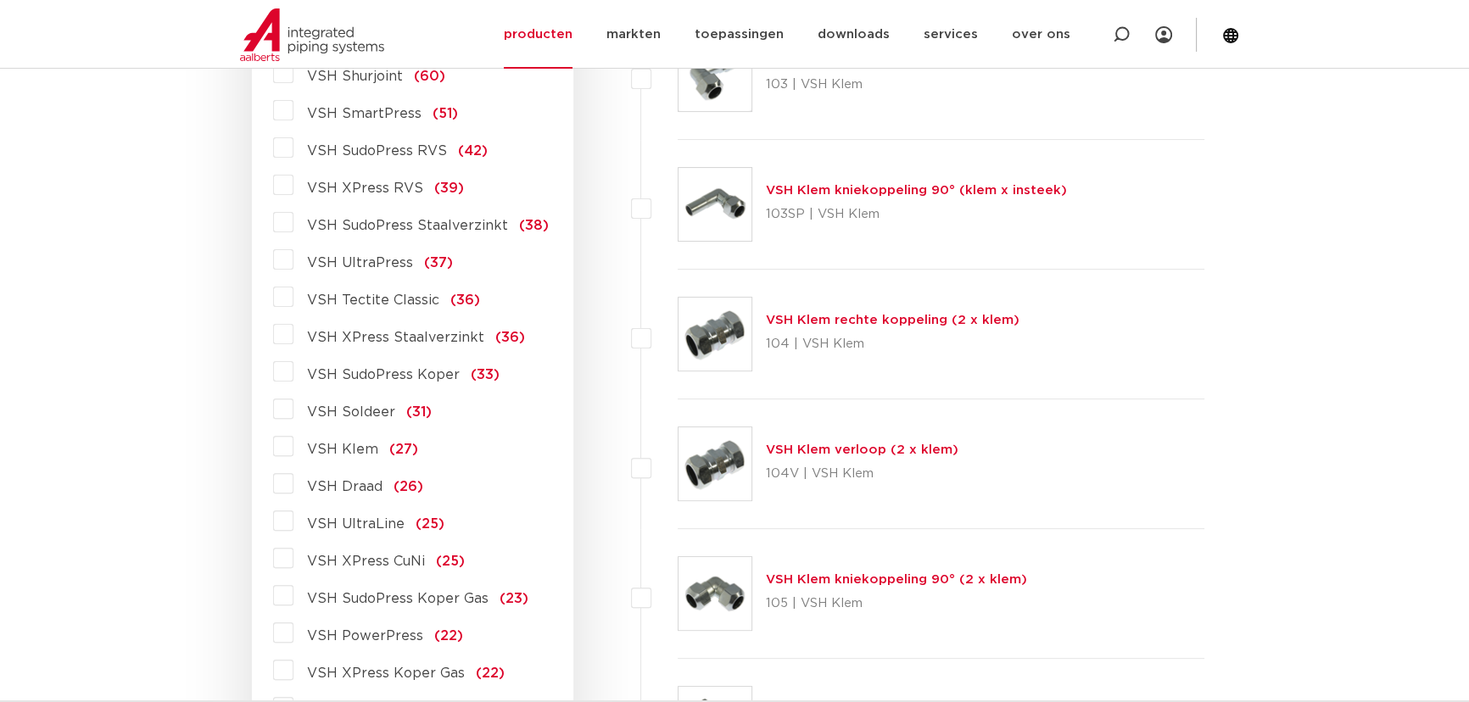
click at [339, 487] on span "VSH Draad" at bounding box center [344, 487] width 75 height 14
click at [0, 0] on input "VSH Draad (26)" at bounding box center [0, 0] width 0 height 0
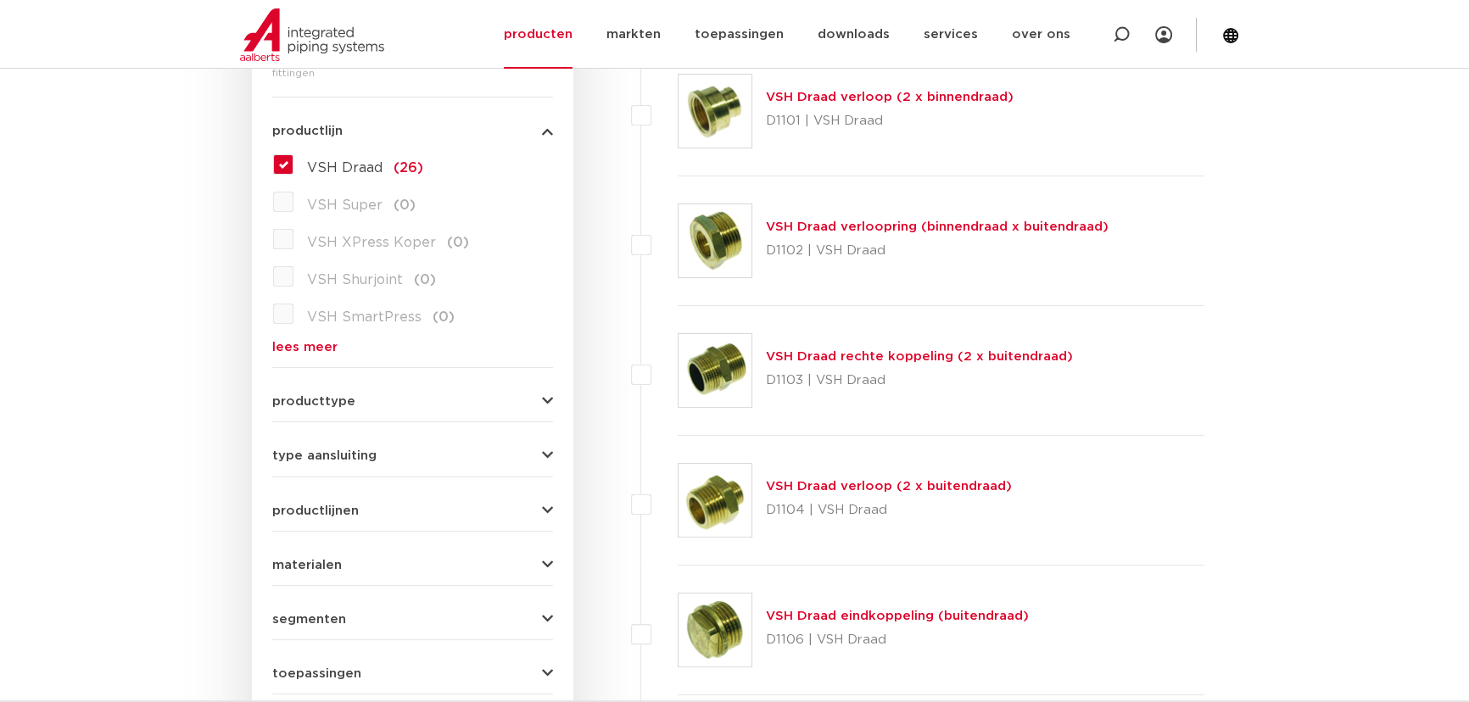
scroll to position [462, 0]
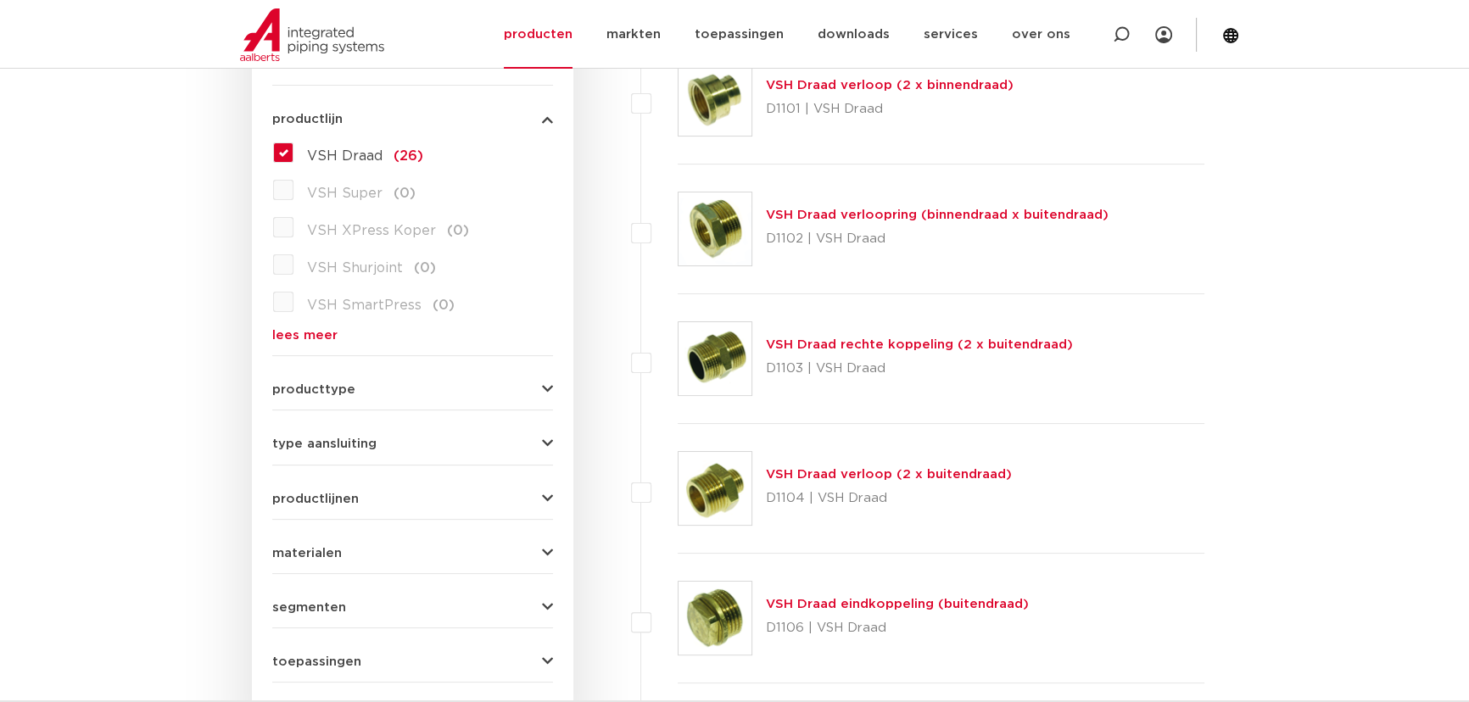
click at [949, 478] on link "VSH Draad verloop (2 x buitendraad)" at bounding box center [889, 474] width 246 height 13
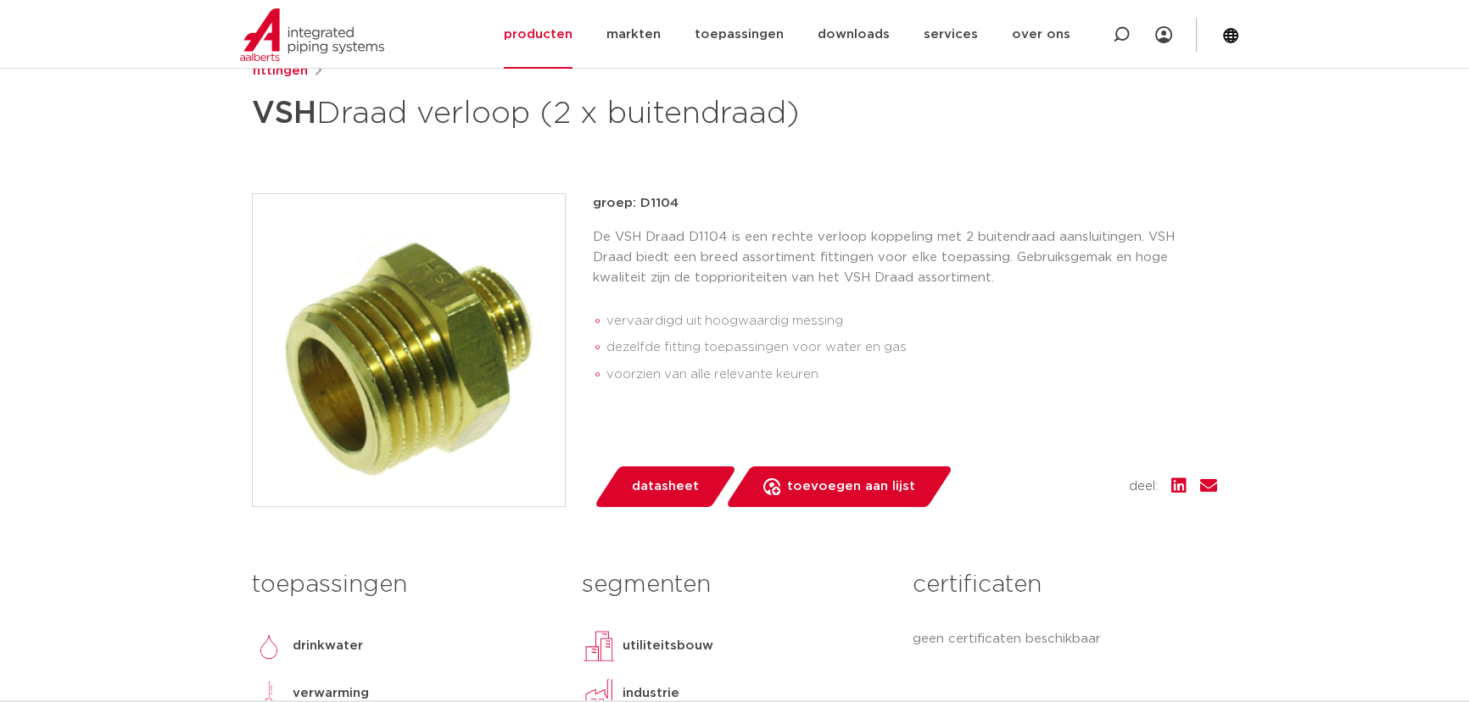
scroll to position [308, 0]
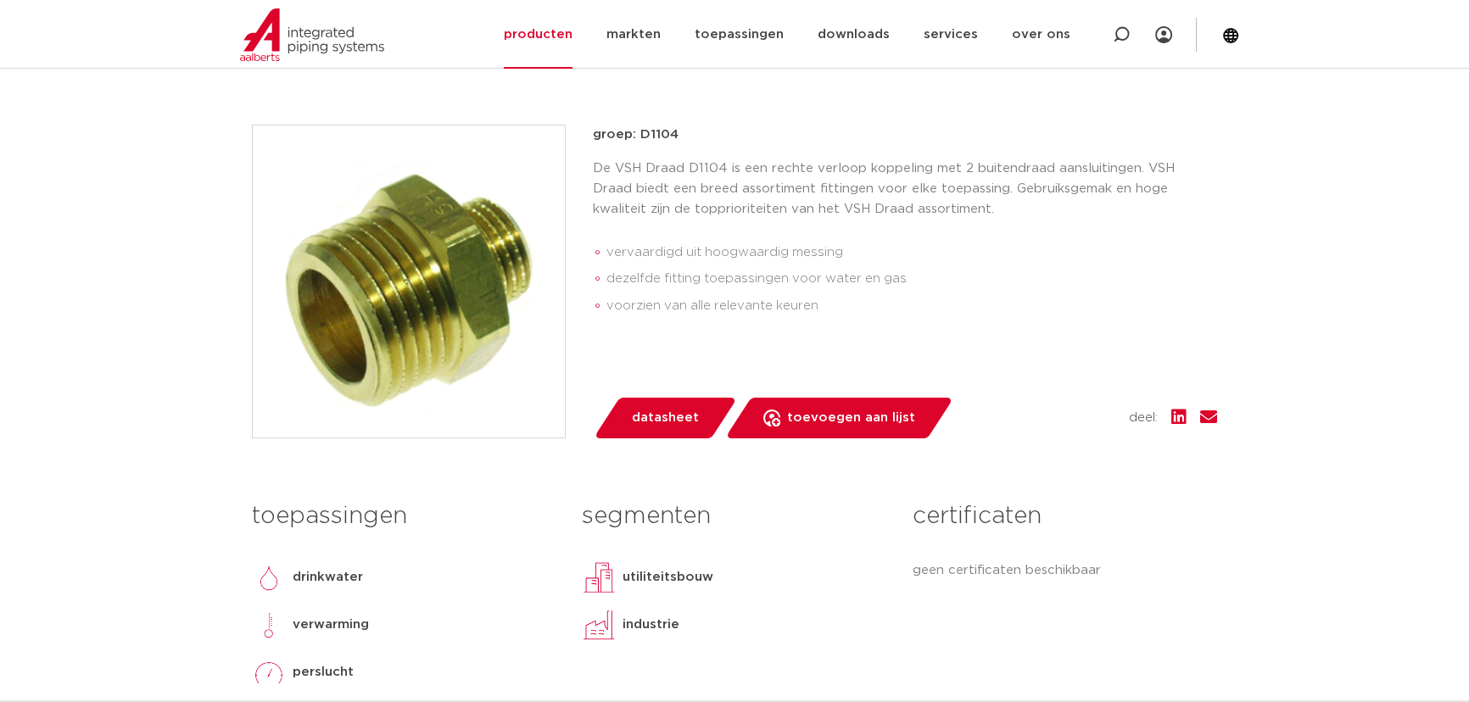
click at [675, 424] on span "datasheet" at bounding box center [665, 418] width 67 height 27
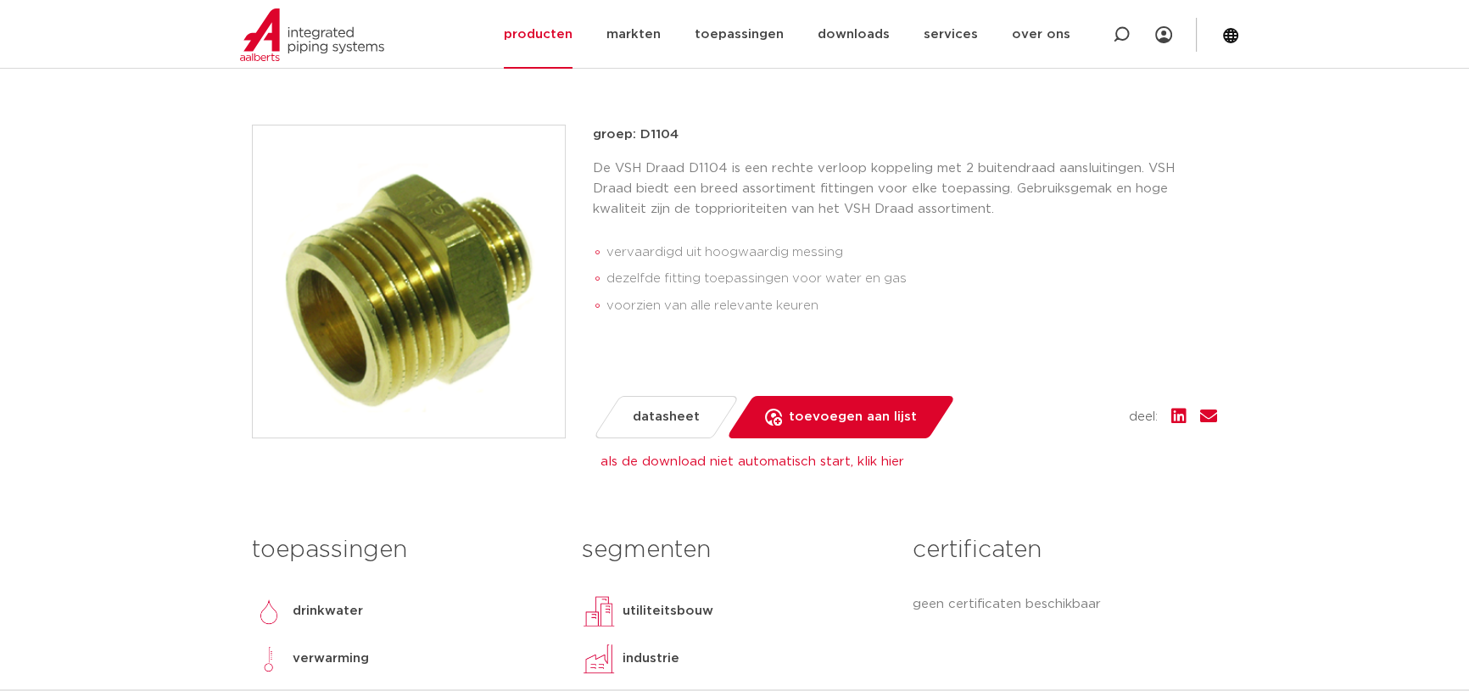
scroll to position [0, 0]
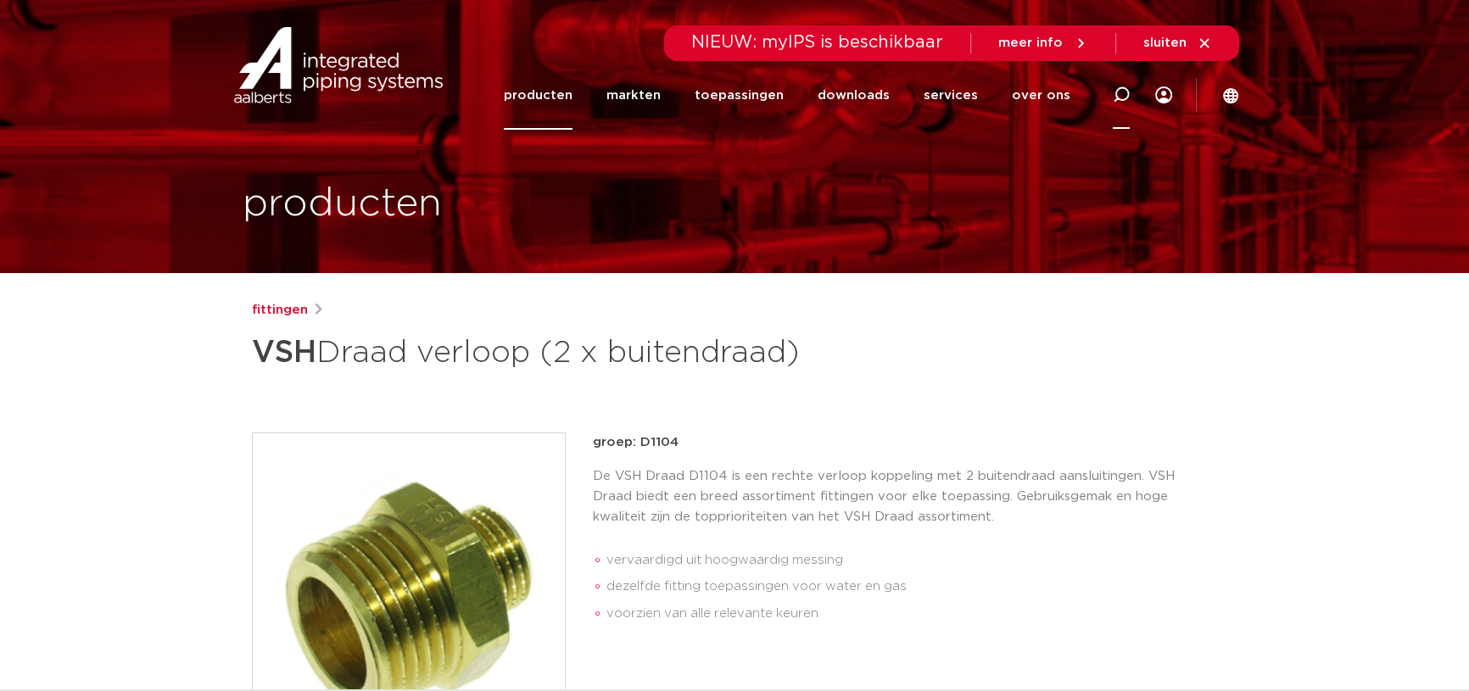
click at [1132, 99] on div at bounding box center [1121, 95] width 68 height 70
type input "C1433"
click button "Zoeken" at bounding box center [0, 0] width 0 height 0
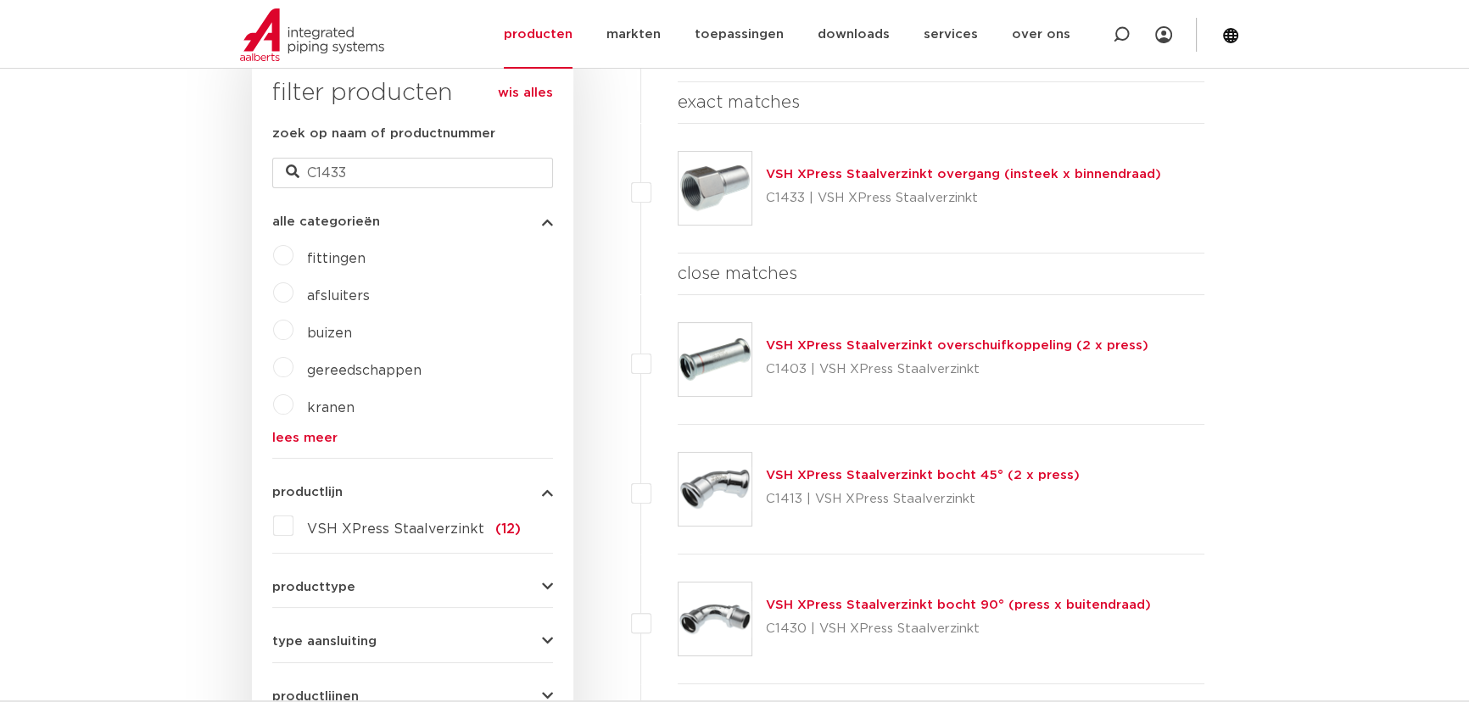
scroll to position [462, 0]
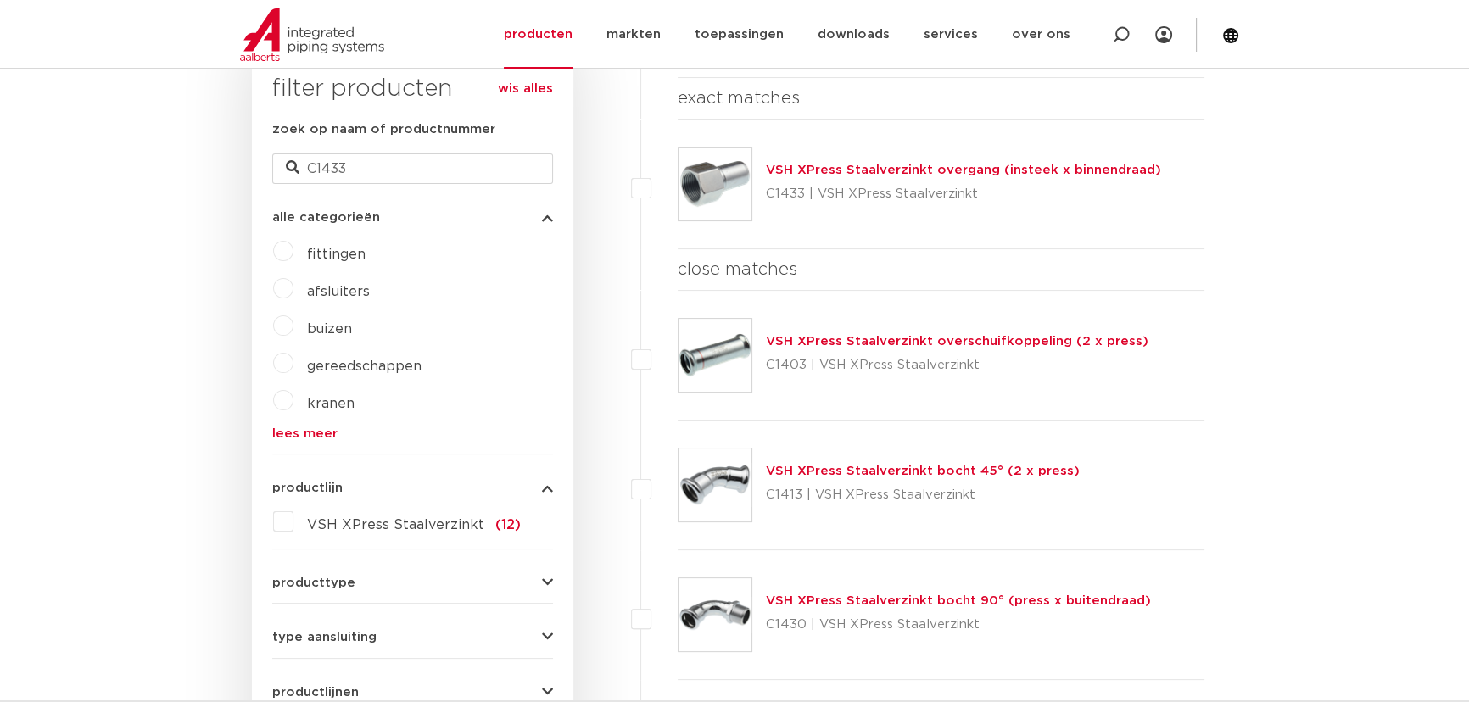
click at [932, 164] on link "VSH XPress Staalverzinkt overgang (insteek x binnendraad)" at bounding box center [963, 170] width 395 height 13
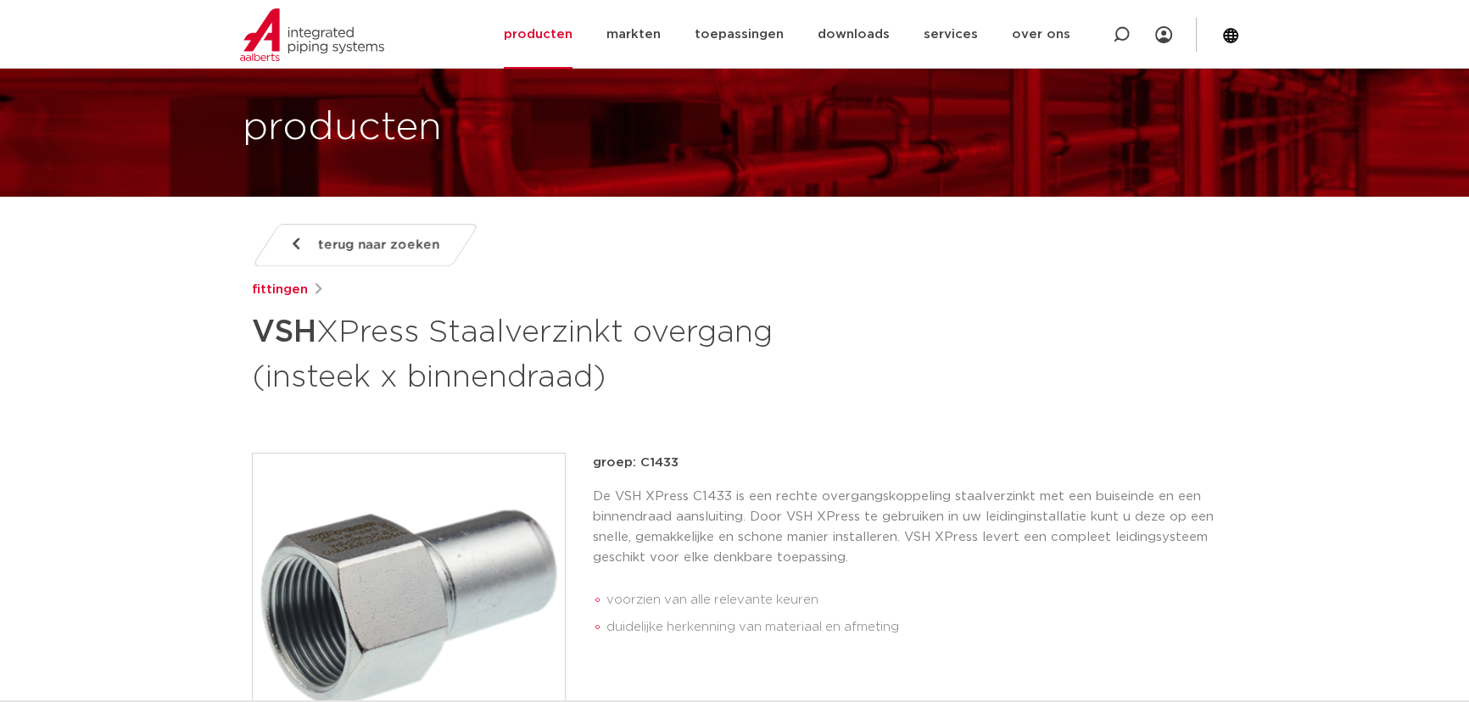
drag, startPoint x: 246, startPoint y: 380, endPoint x: 630, endPoint y: 395, distance: 384.6
click at [630, 395] on div "terug naar zoeken fittingen VSH XPress Staalverzinkt overgang (insteek x binnen…" at bounding box center [734, 658] width 992 height 869
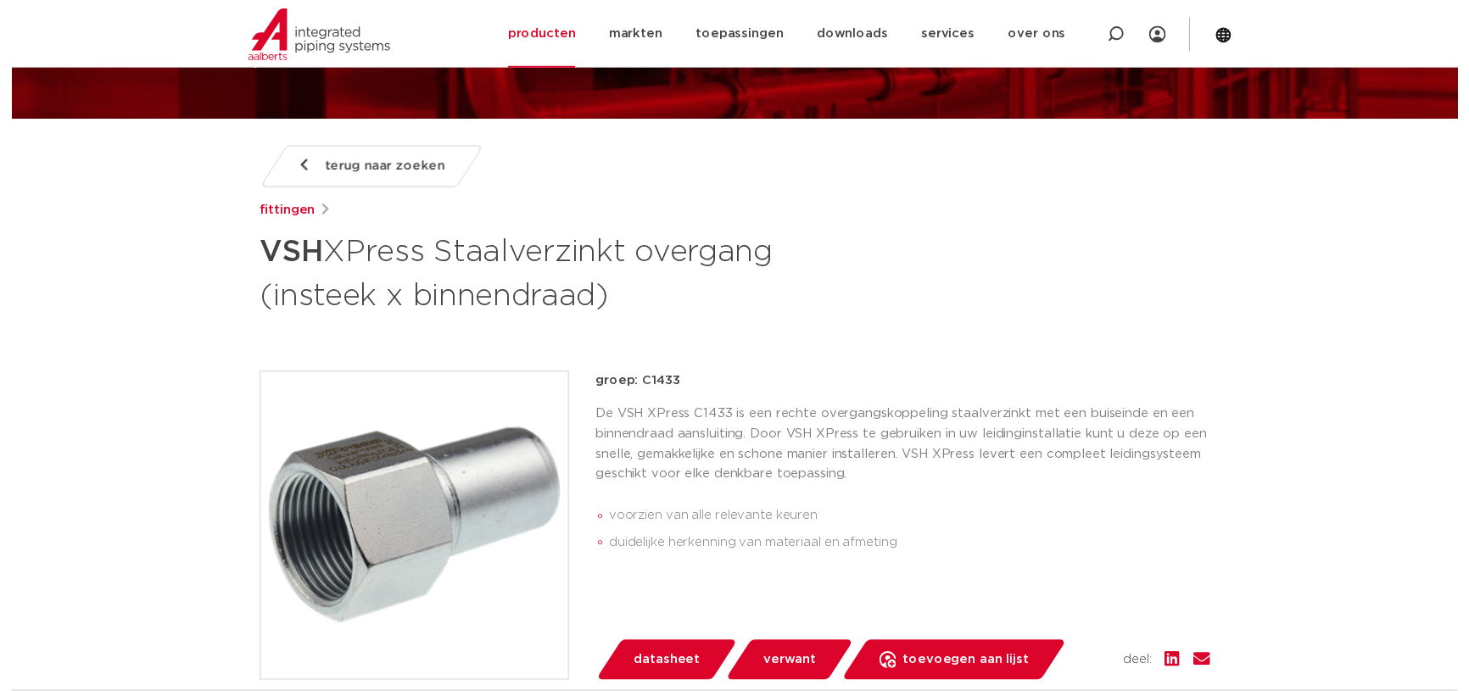
scroll to position [154, 0]
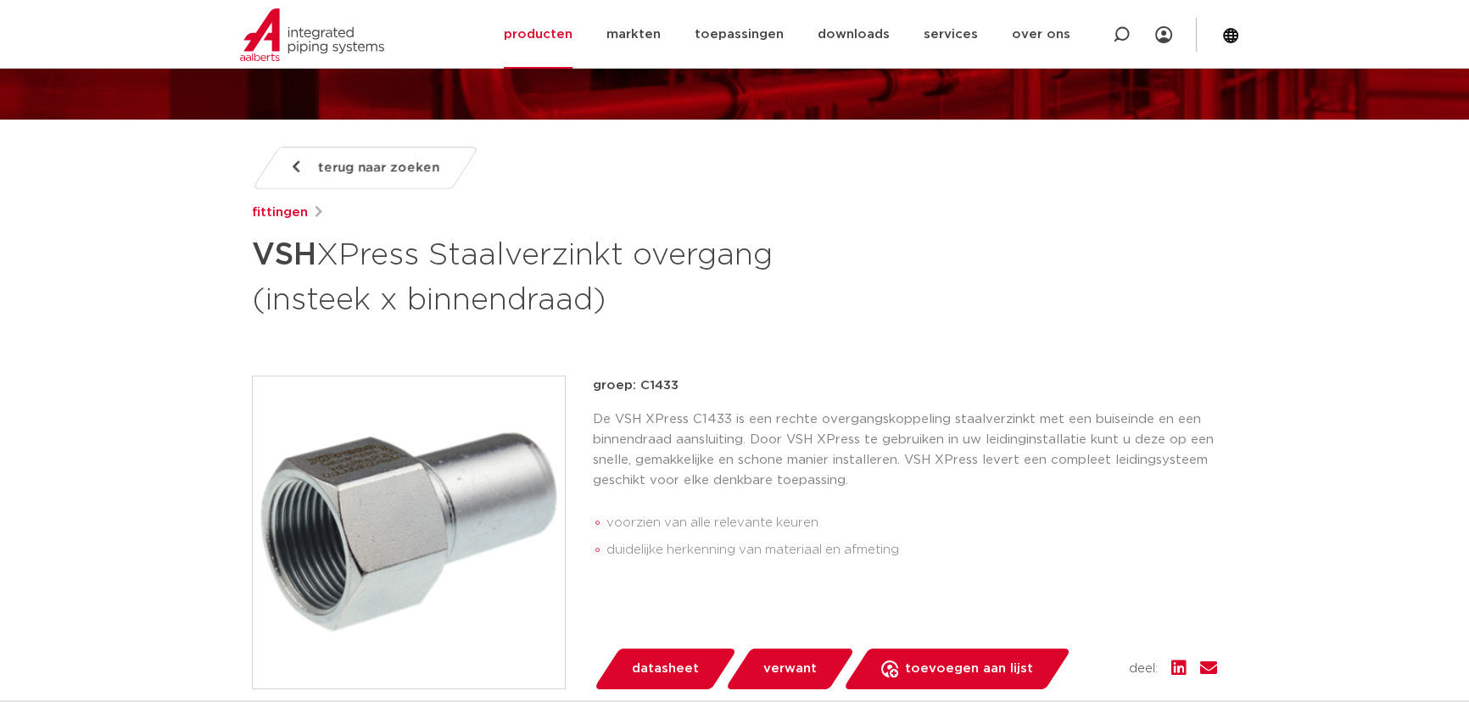
click at [696, 655] on link "datasheet" at bounding box center [665, 669] width 144 height 41
